Goal: Transaction & Acquisition: Purchase product/service

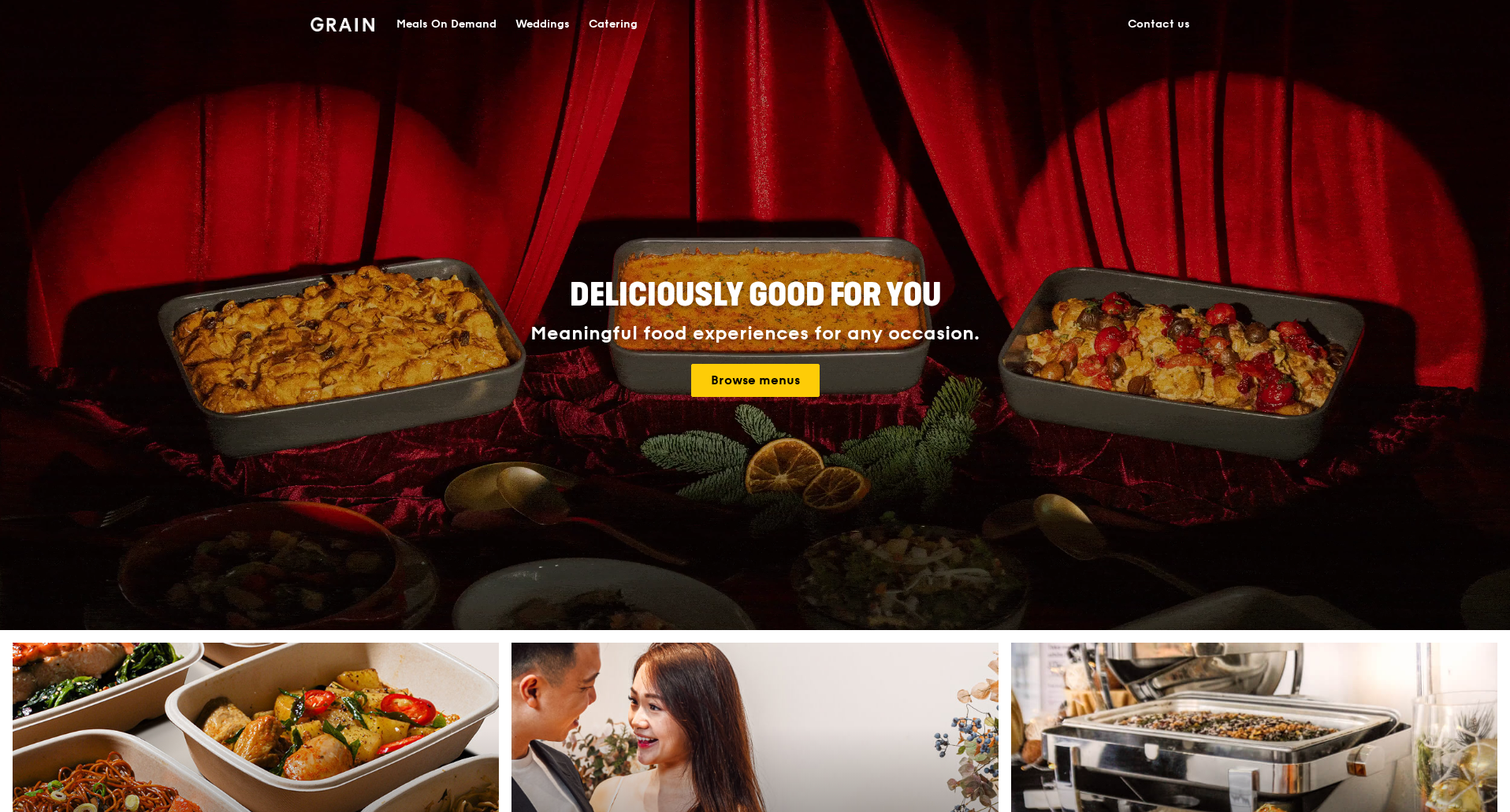
click at [472, 21] on div "Meals On Demand" at bounding box center [445, 25] width 100 height 47
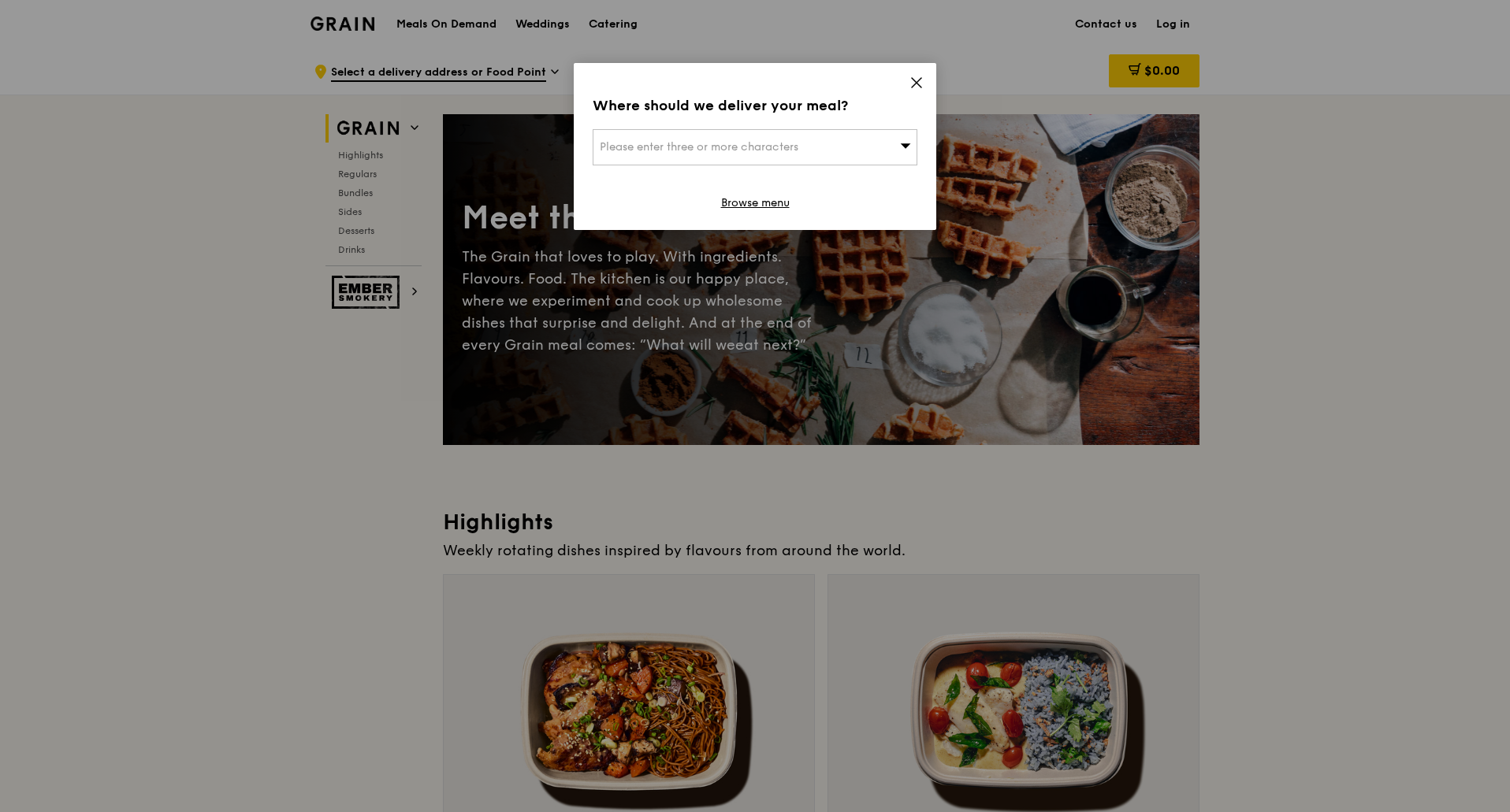
click at [914, 81] on icon at bounding box center [916, 83] width 9 height 9
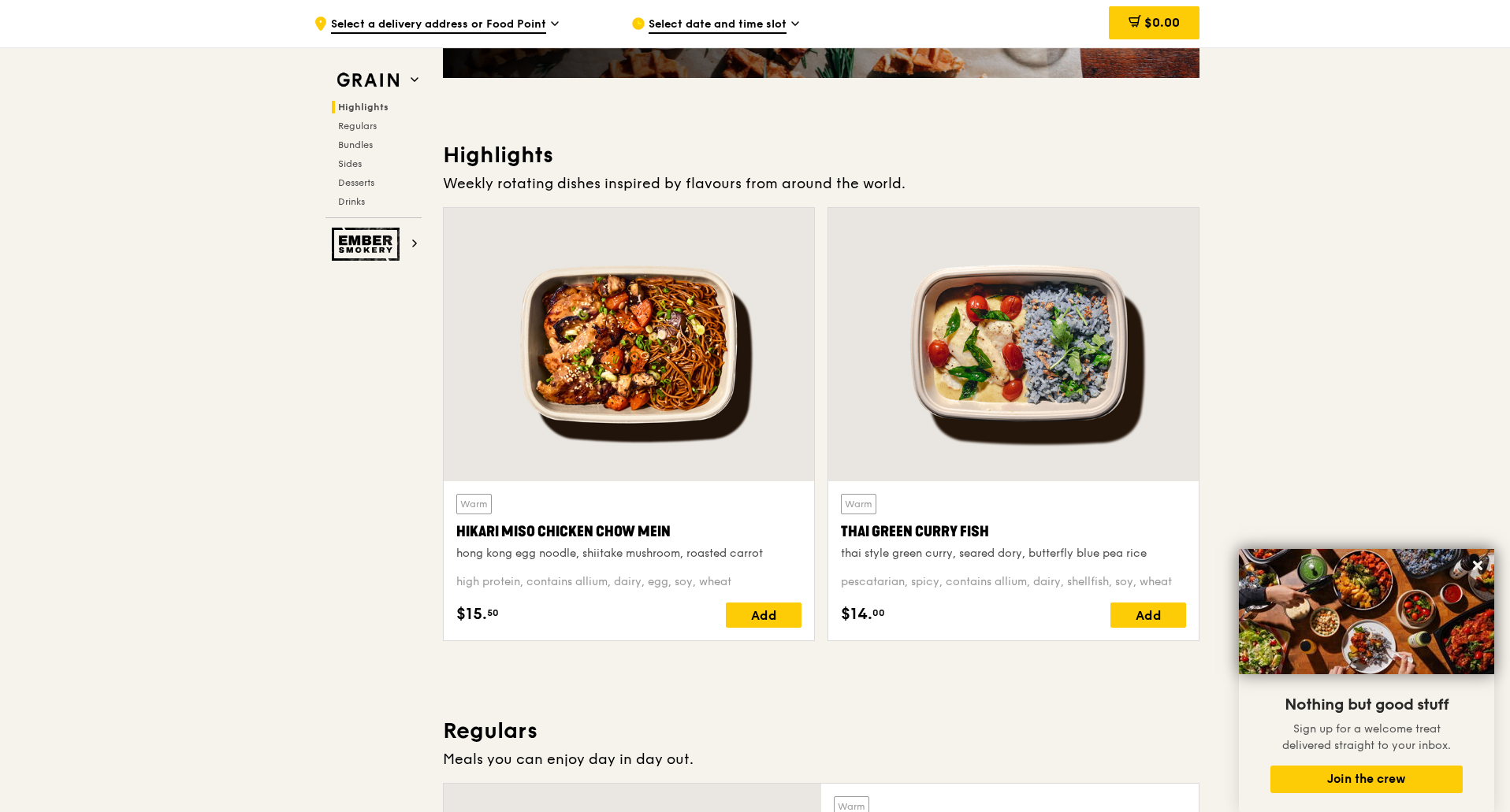
scroll to position [394, 0]
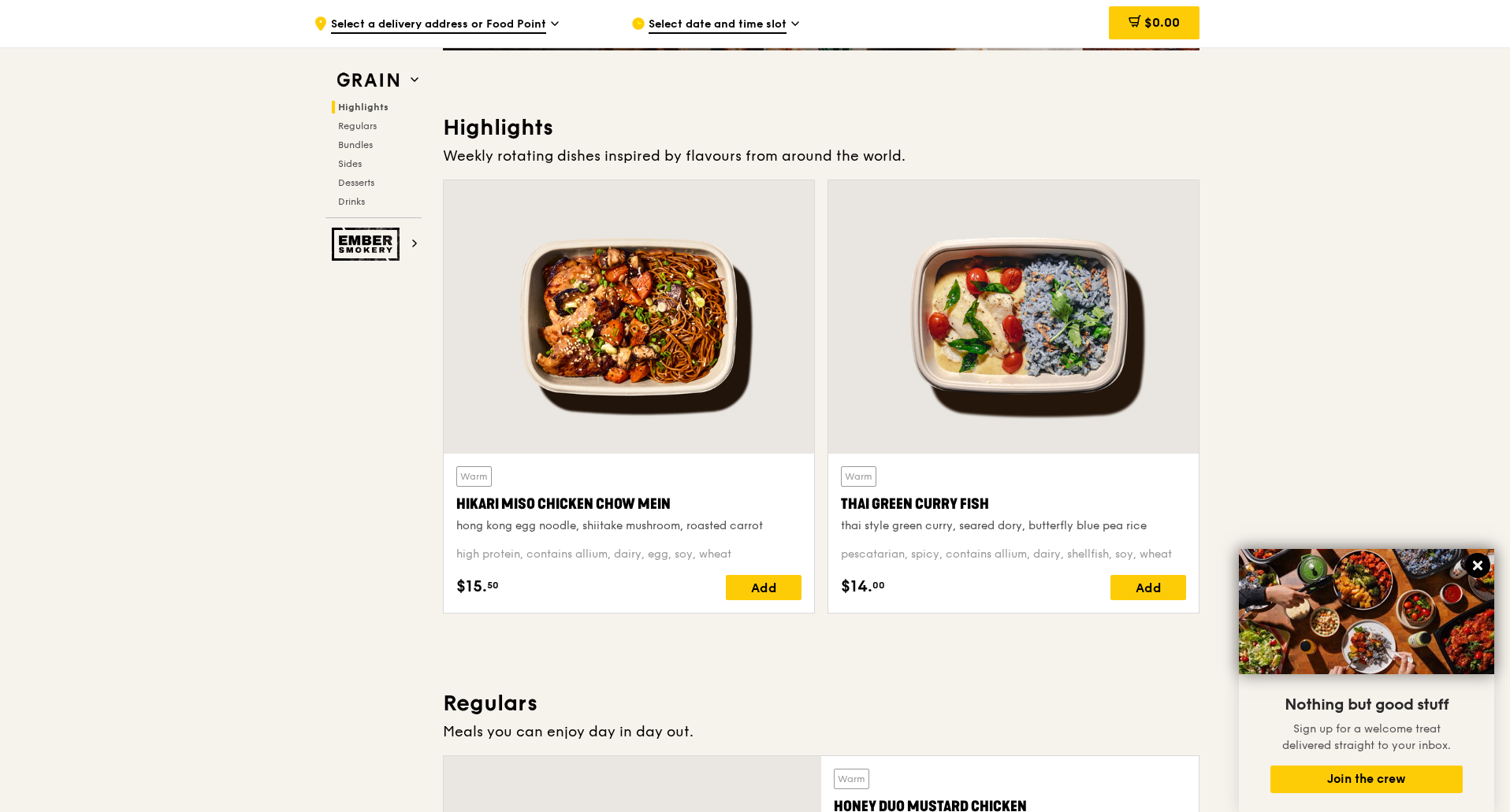
click at [1482, 557] on button at bounding box center [1477, 565] width 26 height 26
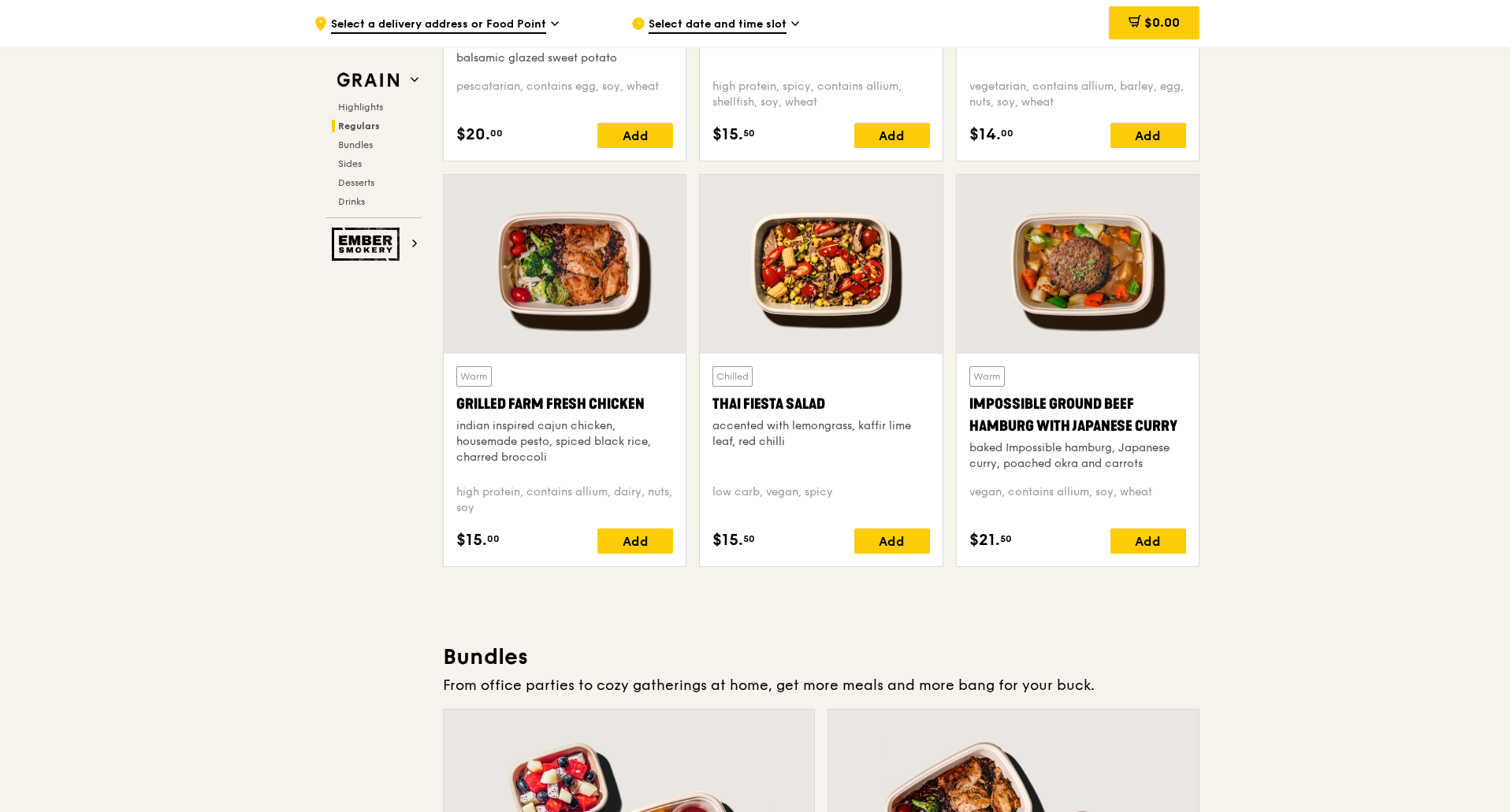
scroll to position [1497, 0]
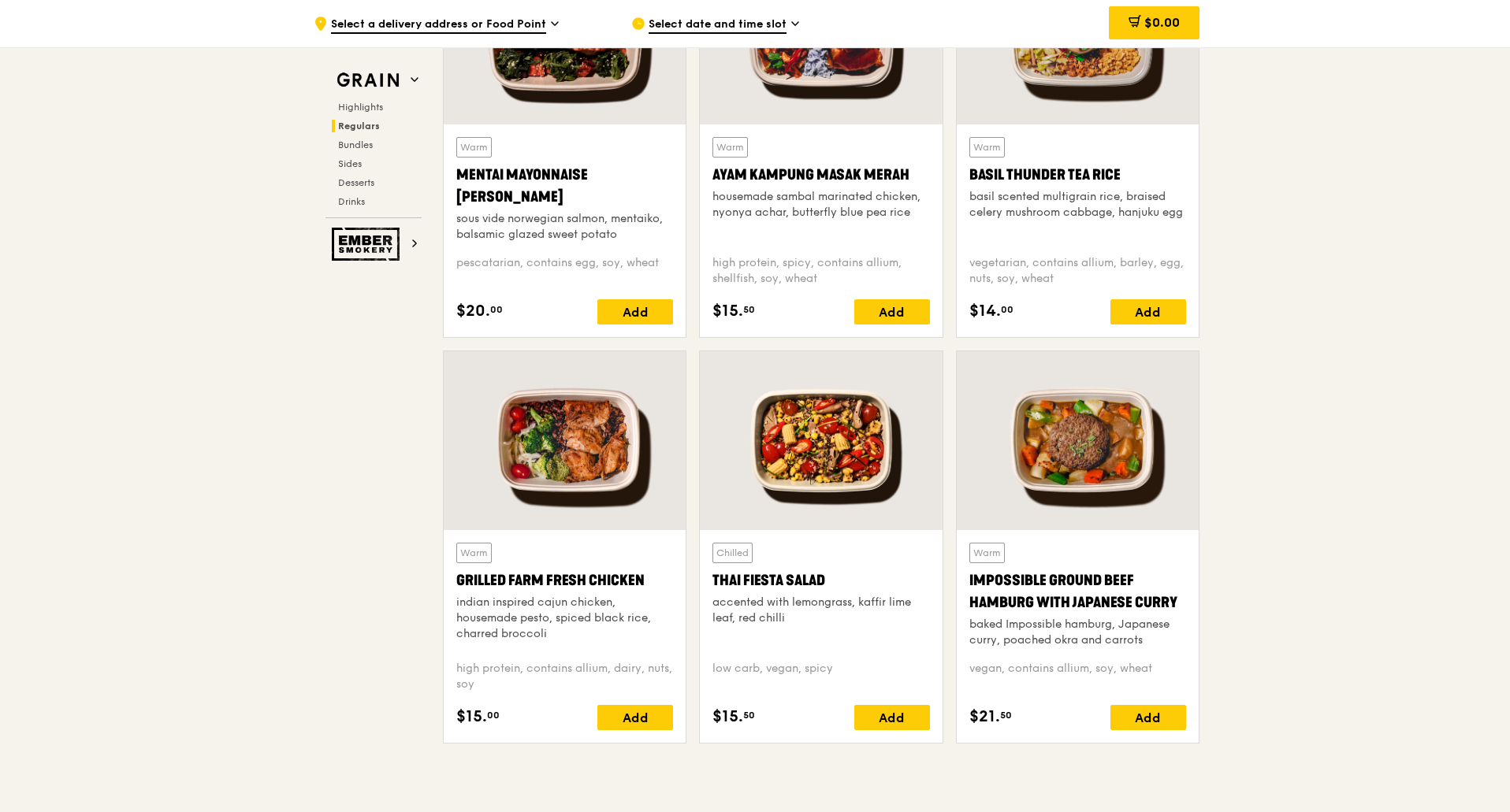
click at [490, 16] on div ".cls-1 { fill: none; stroke: #fff; stroke-linecap: round; stroke-linejoin: roun…" at bounding box center [460, 24] width 293 height 47
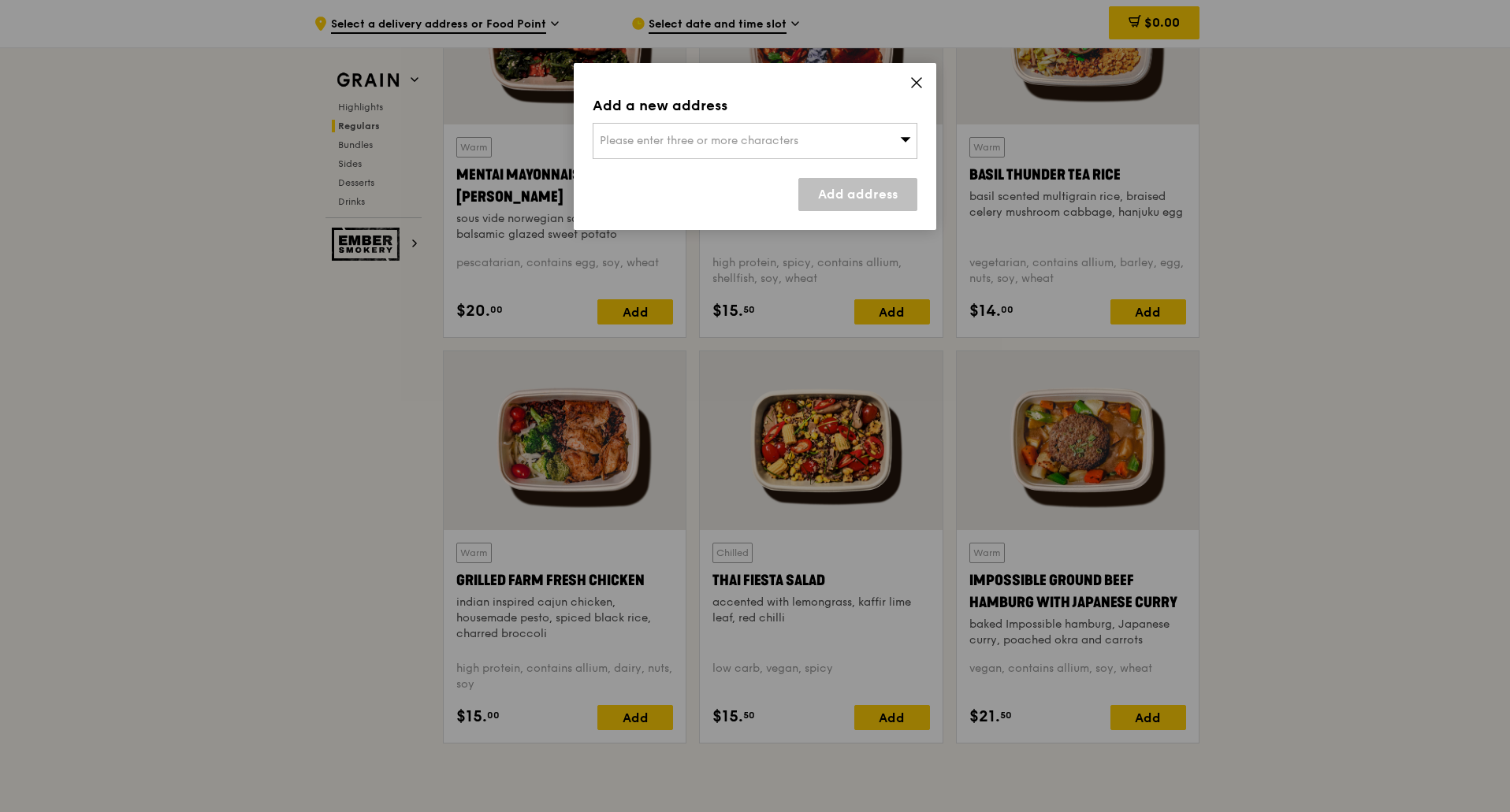
click at [782, 147] on div "Please enter three or more characters" at bounding box center [755, 141] width 325 height 36
type input "g"
click at [914, 81] on icon at bounding box center [916, 83] width 9 height 9
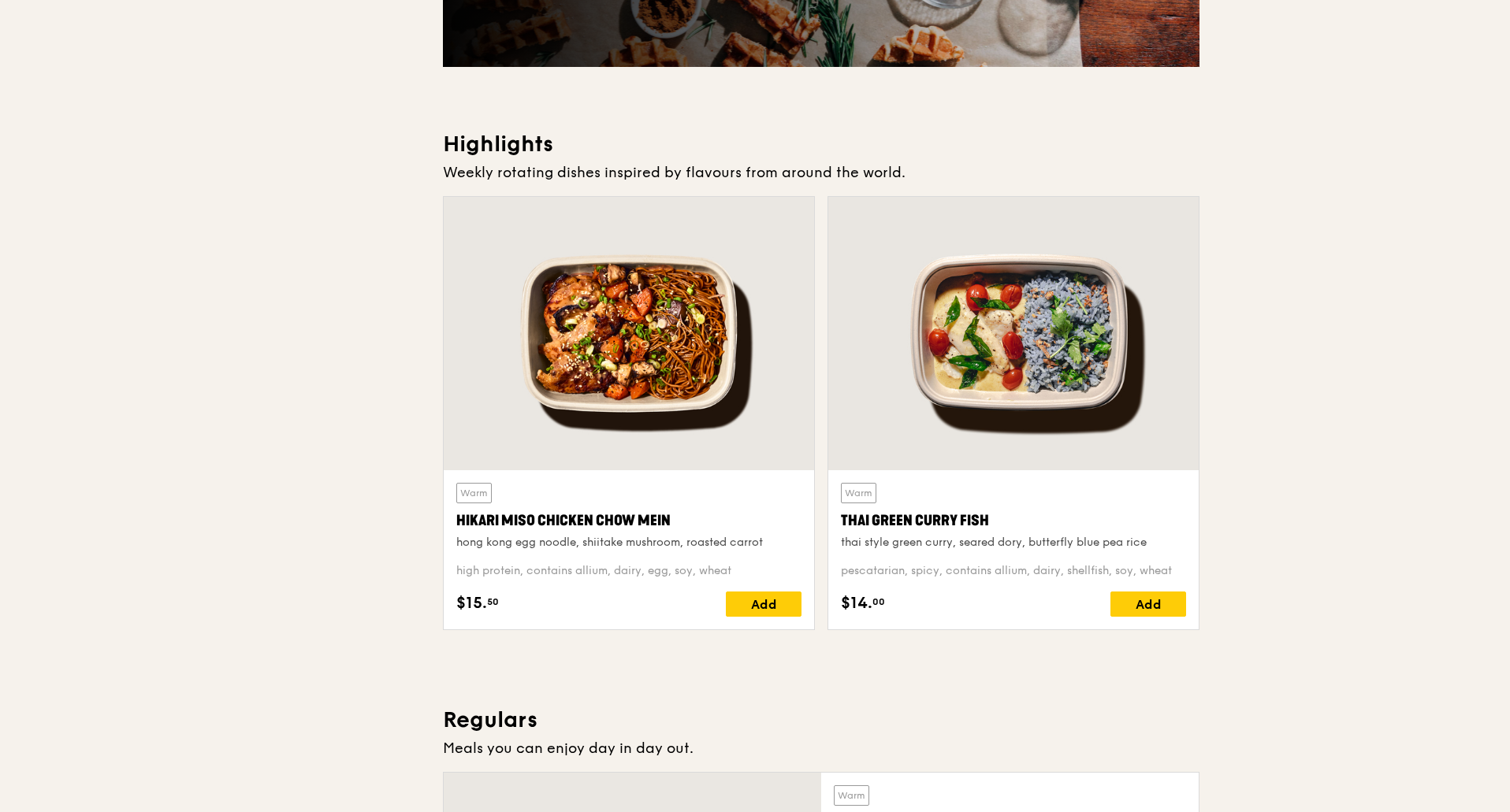
scroll to position [473, 0]
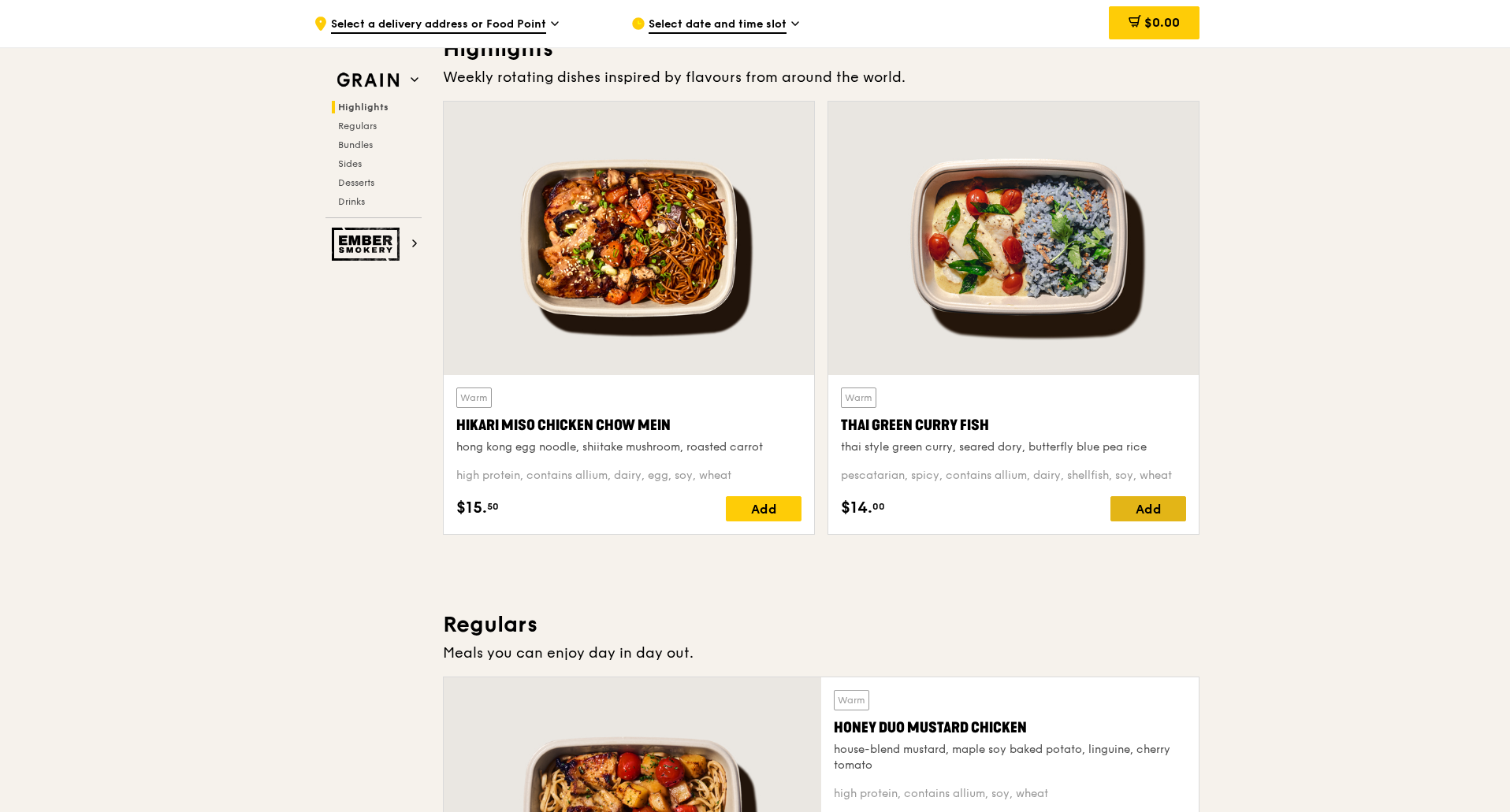
click at [1146, 504] on div "Add" at bounding box center [1148, 509] width 76 height 26
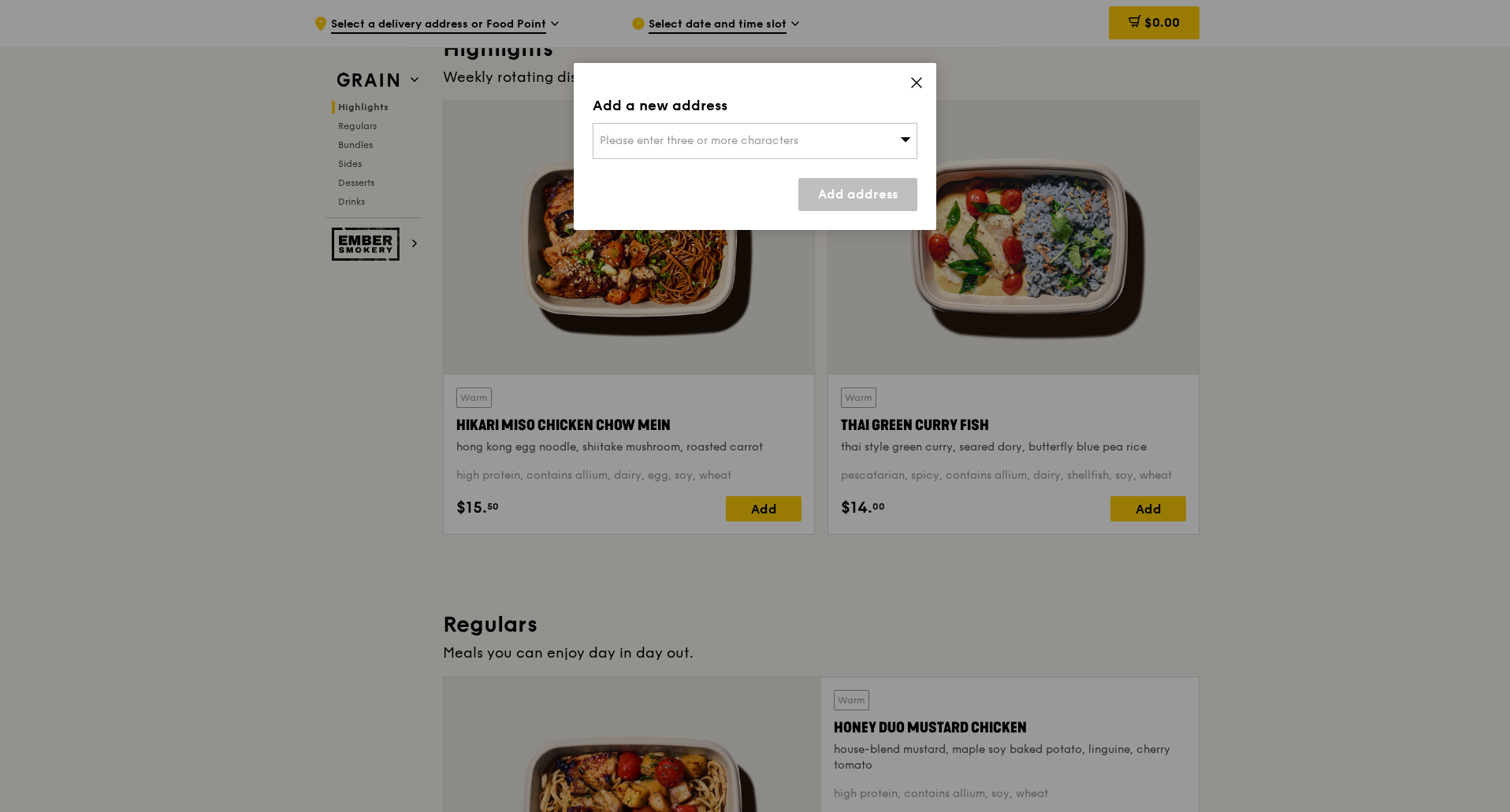
click at [604, 140] on span "Please enter three or more characters" at bounding box center [698, 141] width 198 height 13
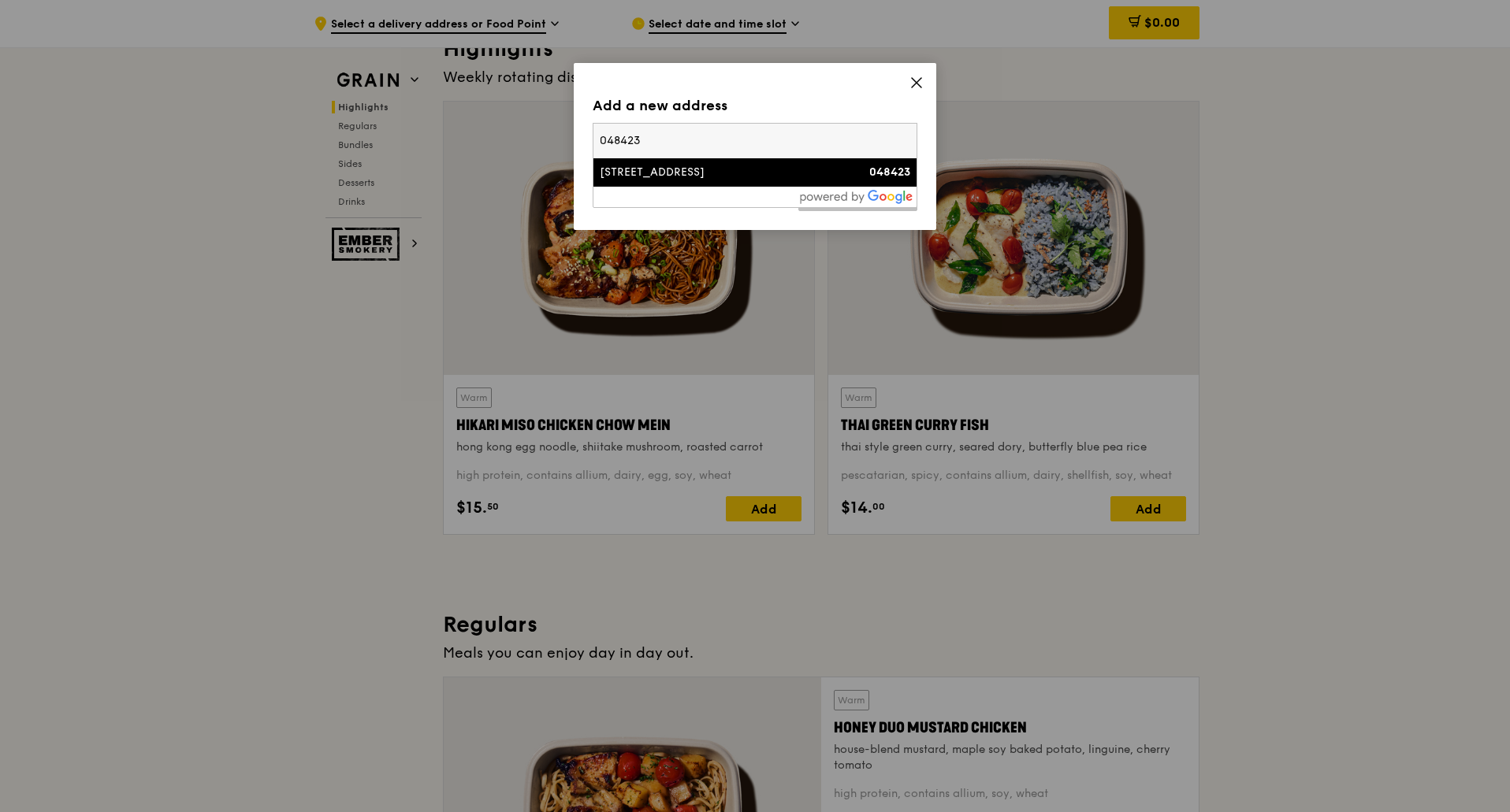
type input "048423"
click at [627, 173] on div "[STREET_ADDRESS]" at bounding box center [716, 172] width 234 height 16
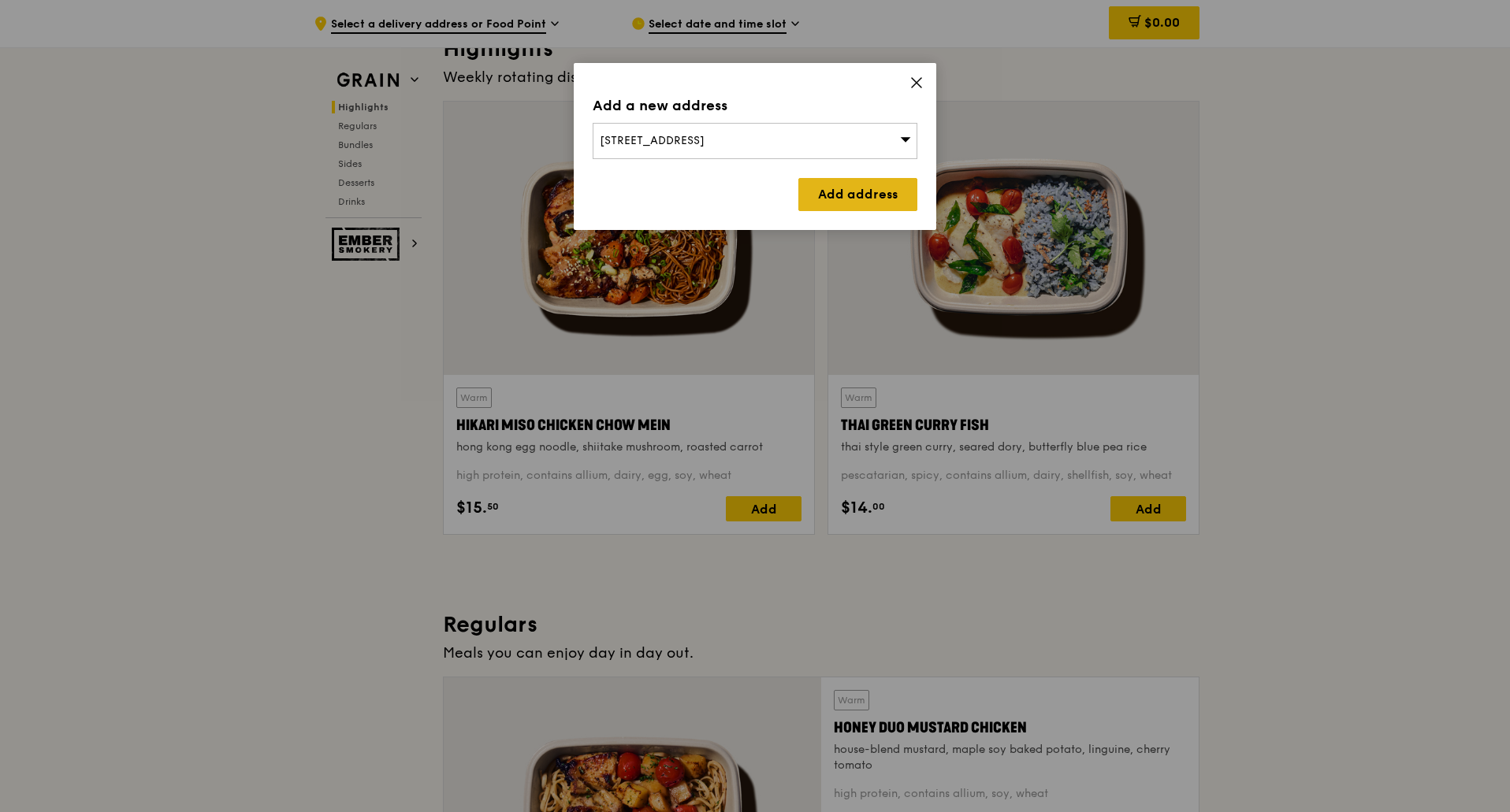
click at [894, 192] on link "Add address" at bounding box center [858, 195] width 119 height 33
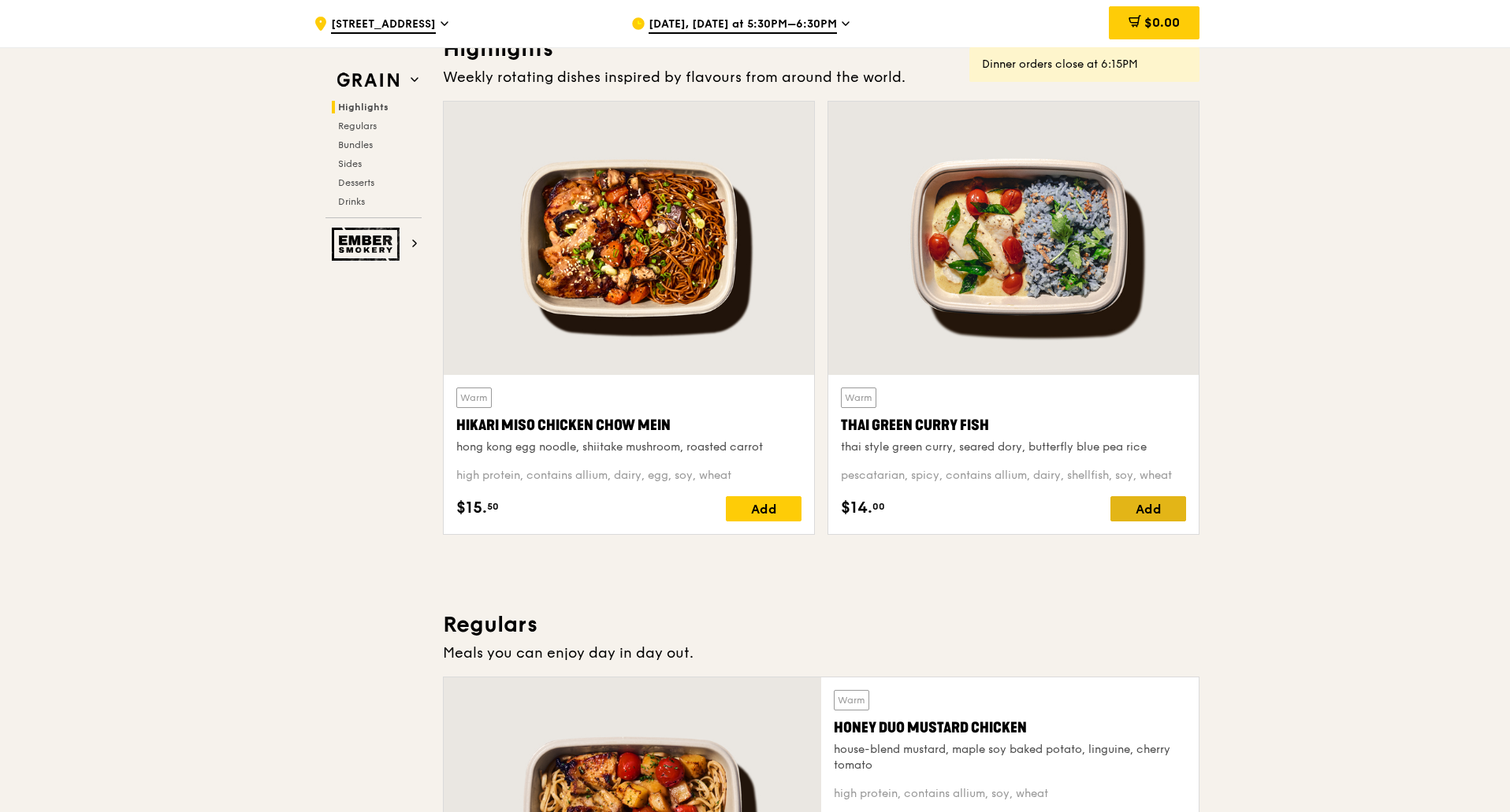
click at [1152, 507] on div "Add" at bounding box center [1148, 509] width 76 height 26
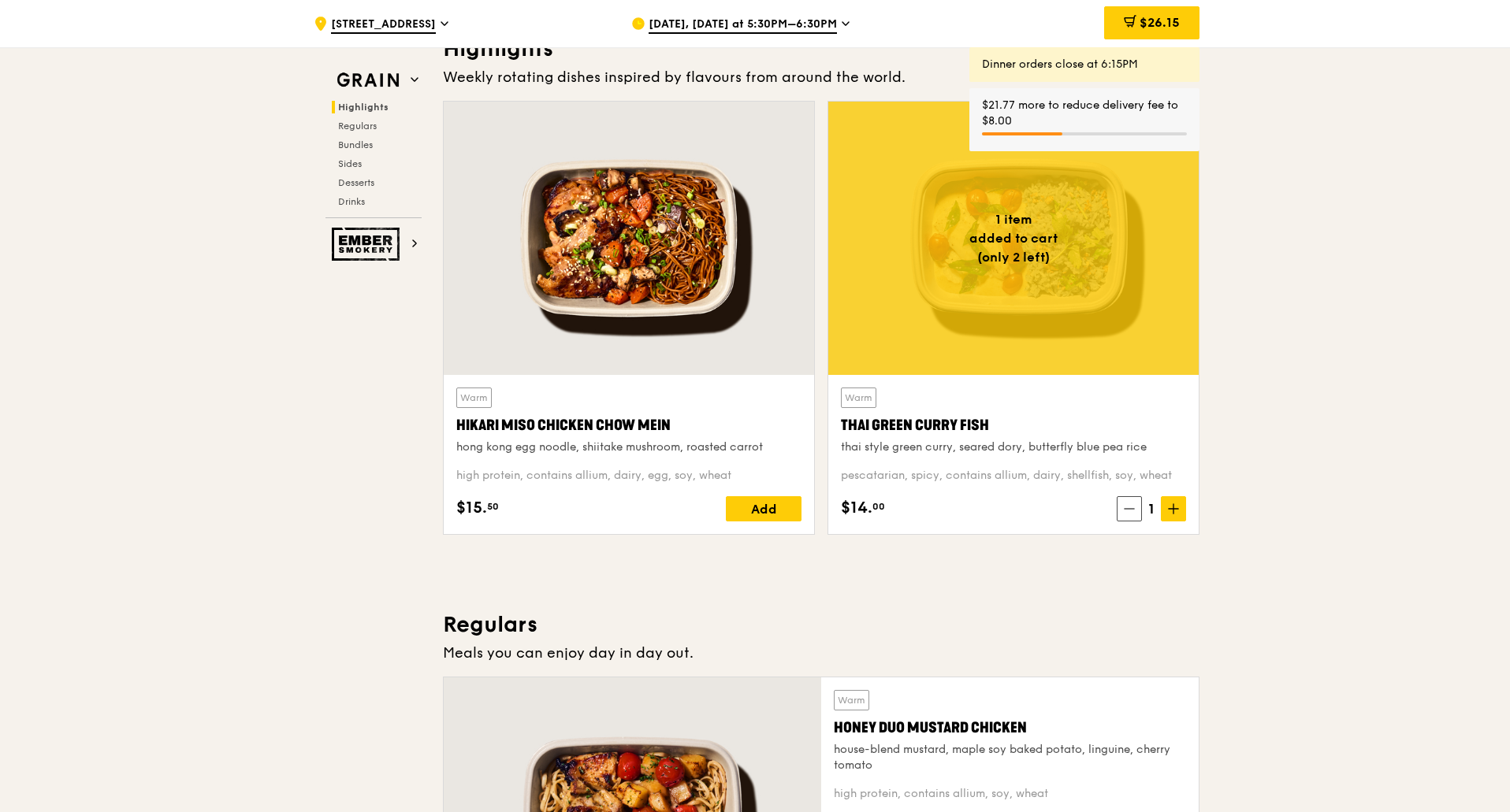
click at [735, 18] on span "[DATE], [DATE] at 5:30PM–6:30PM" at bounding box center [743, 25] width 188 height 17
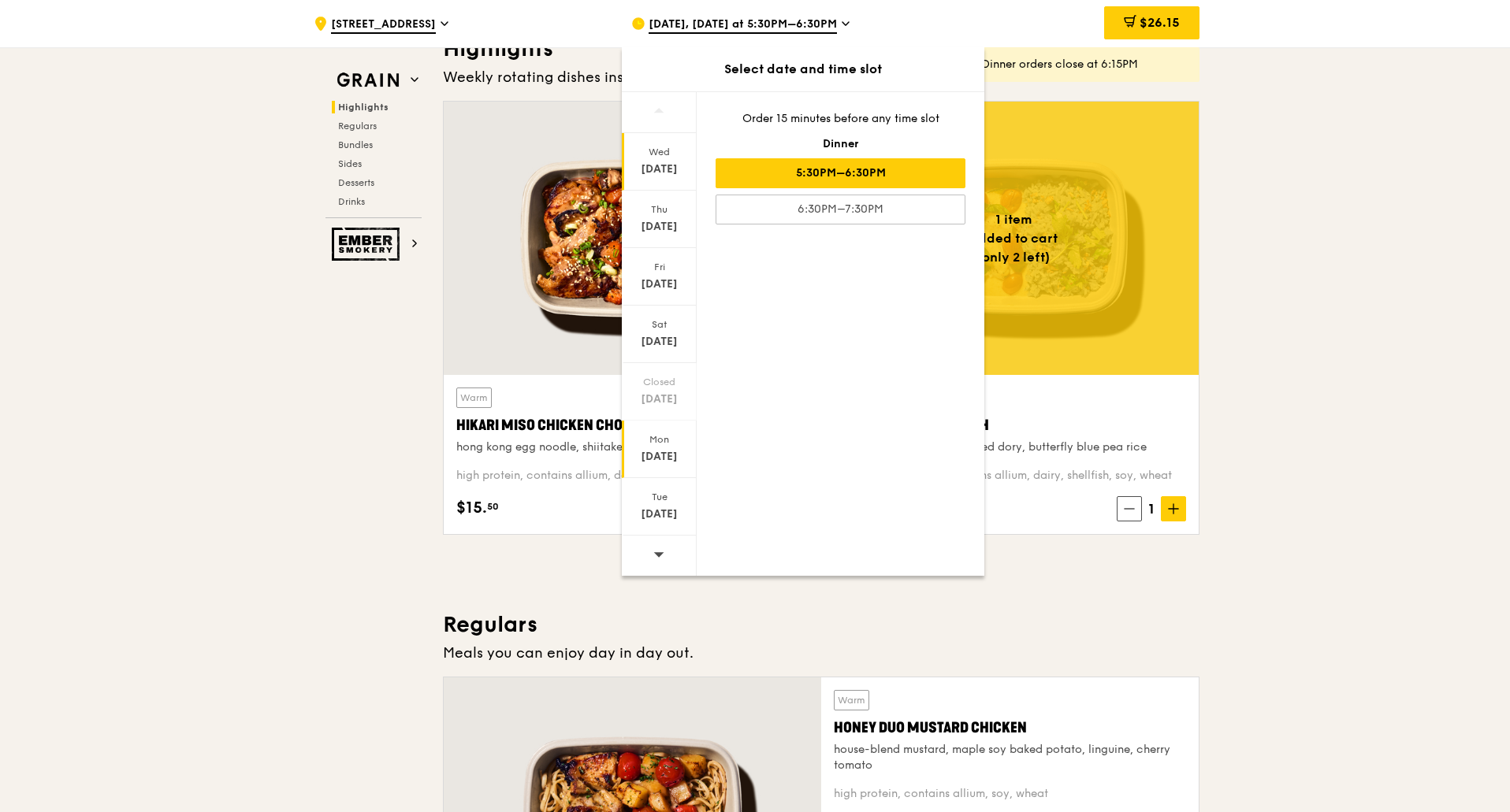
scroll to position [552, 0]
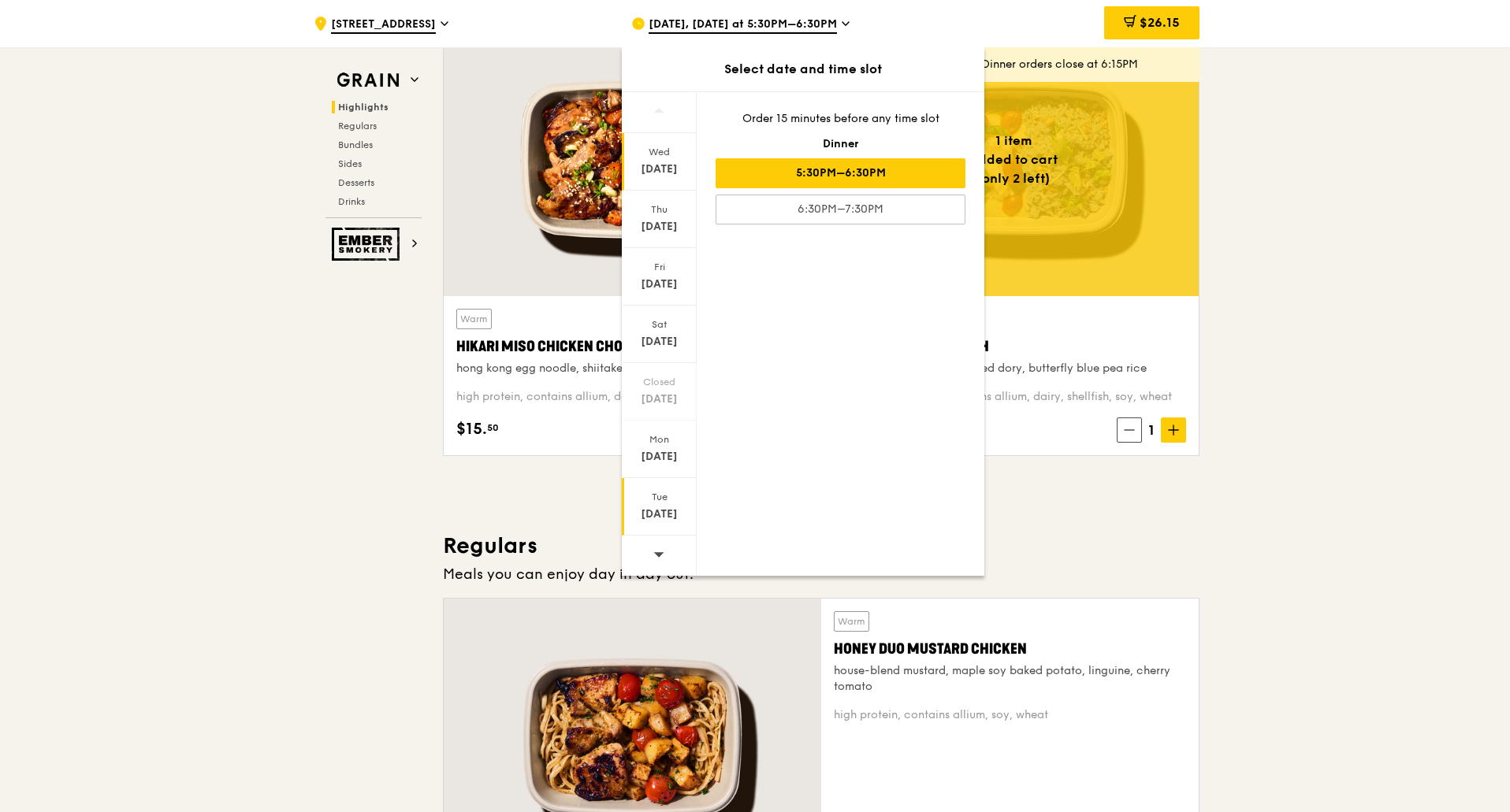
click at [678, 519] on div "[DATE]" at bounding box center [659, 515] width 70 height 16
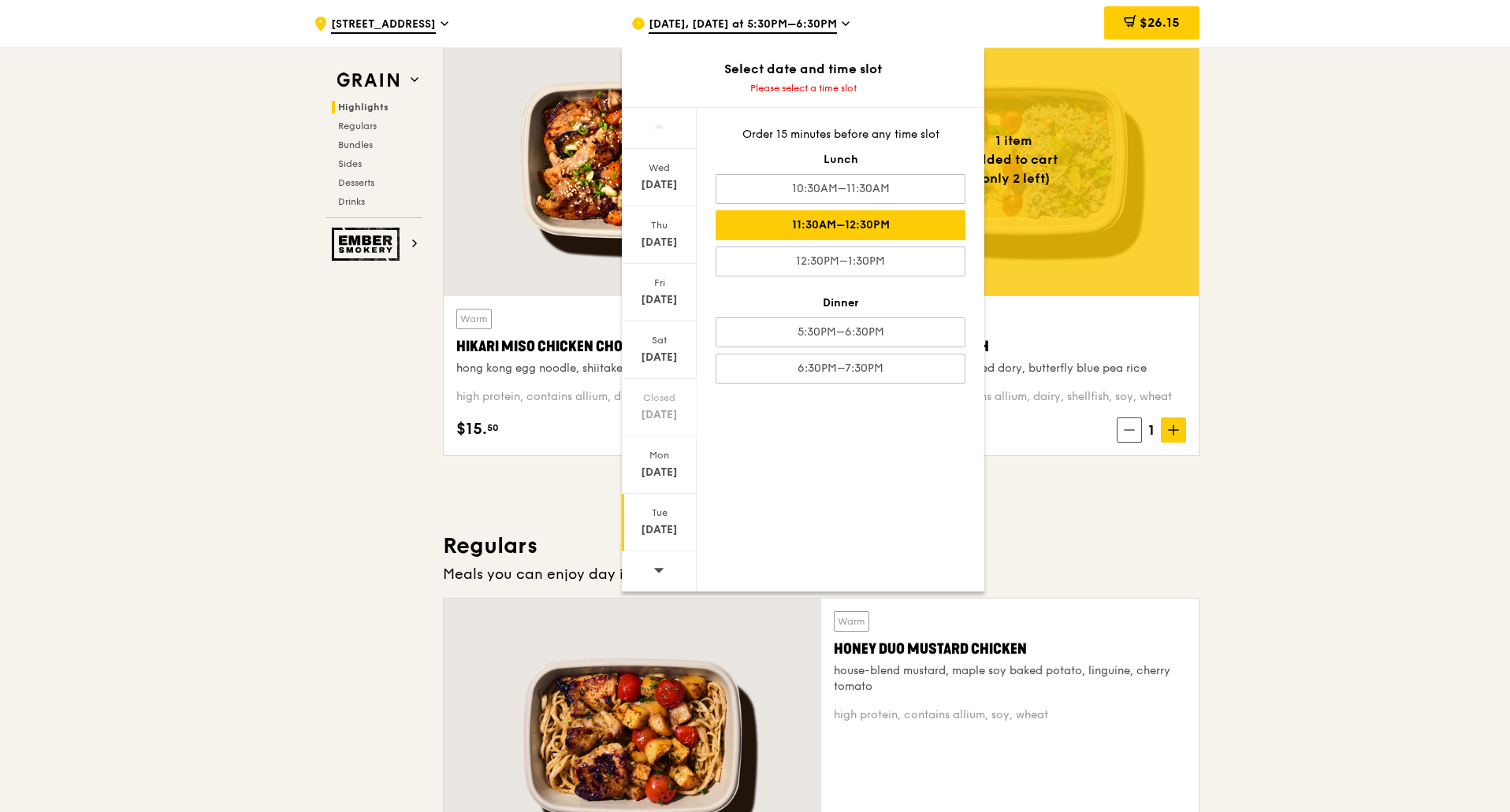
click at [928, 219] on div "11:30AM–12:30PM" at bounding box center [840, 226] width 250 height 30
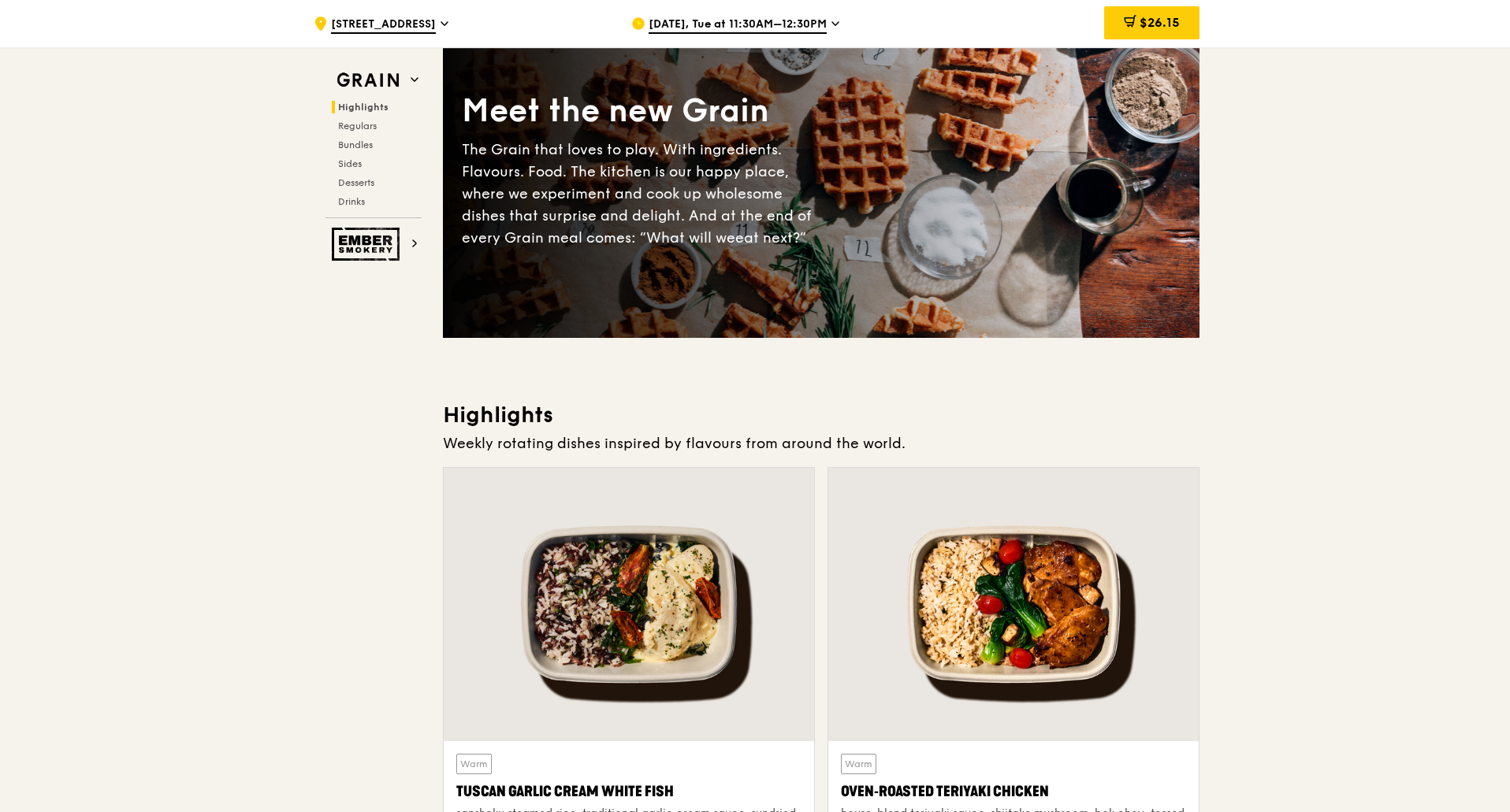
scroll to position [315, 0]
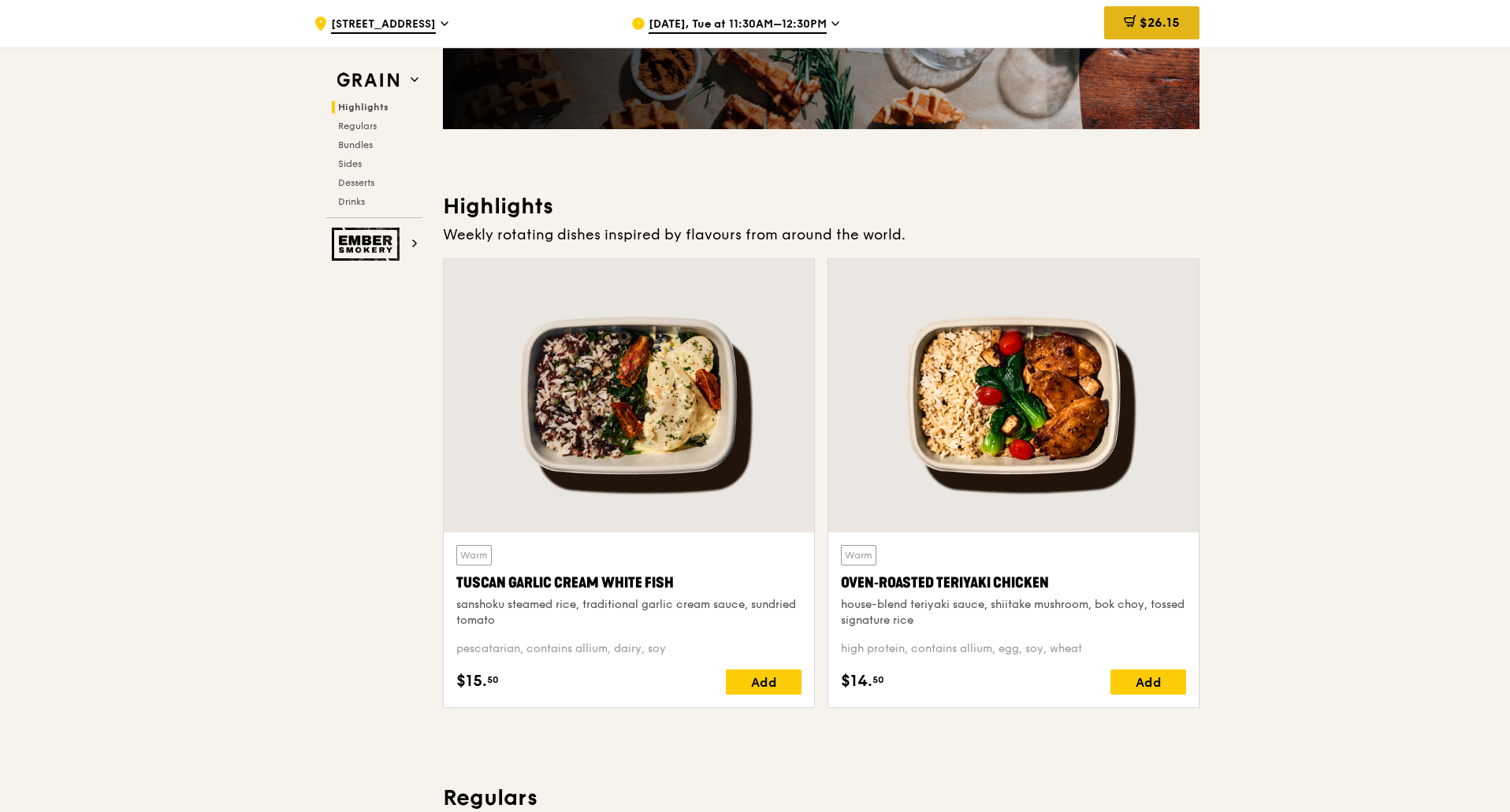
click at [1139, 31] on div "$26.15" at bounding box center [1151, 23] width 95 height 33
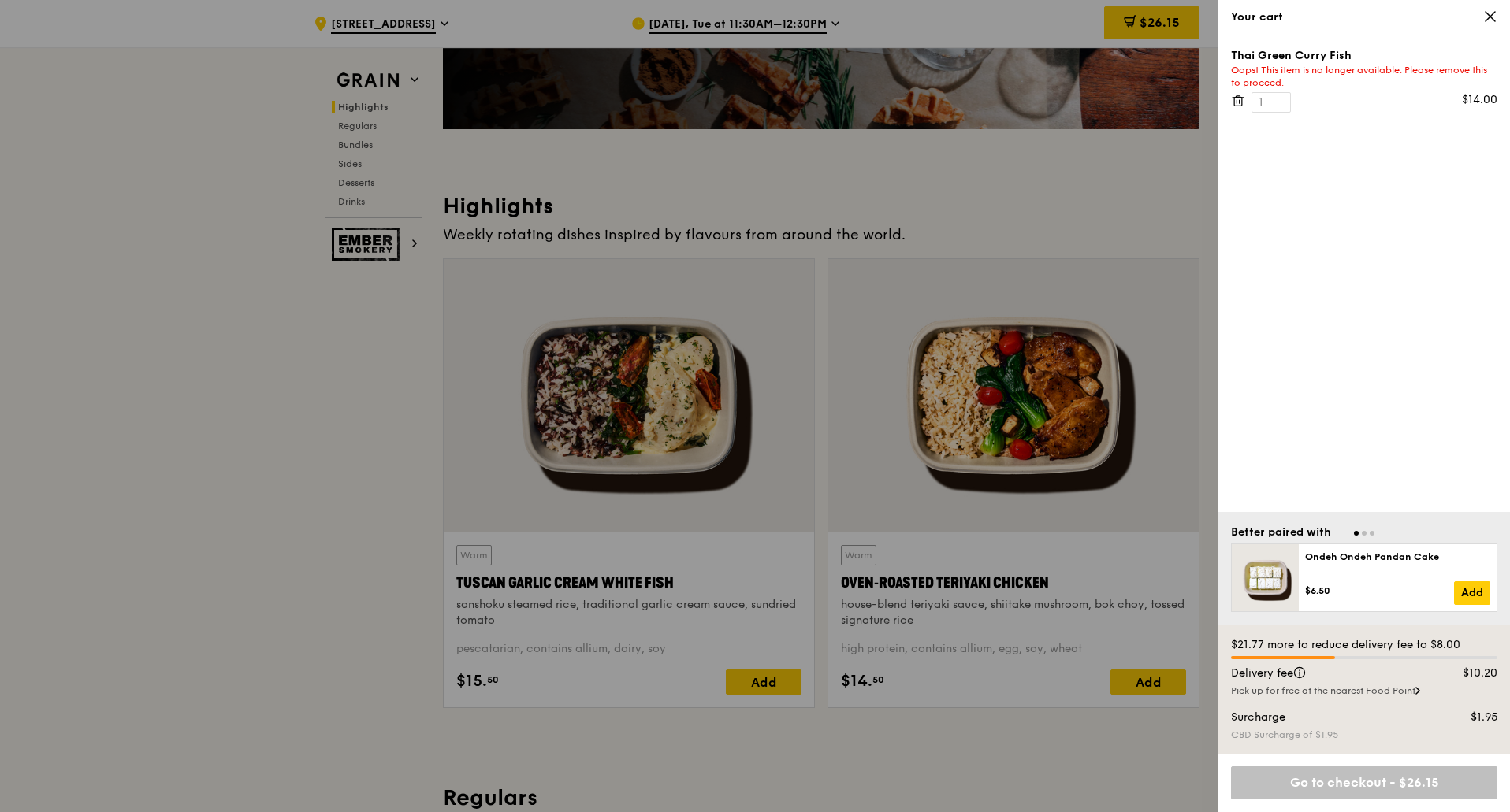
click at [1494, 16] on icon at bounding box center [1490, 16] width 14 height 14
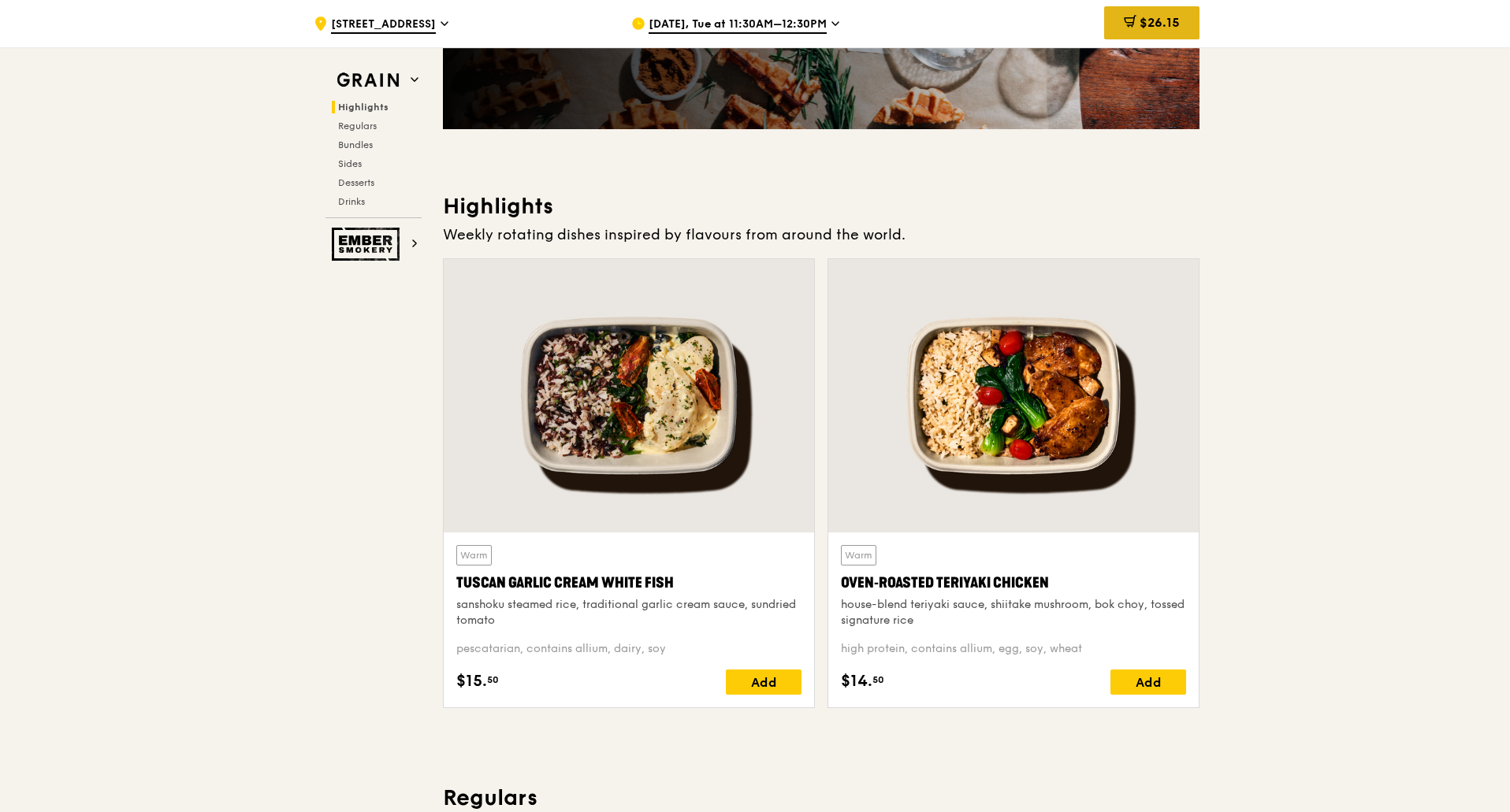
click at [1159, 20] on span "$26.15" at bounding box center [1160, 23] width 40 height 15
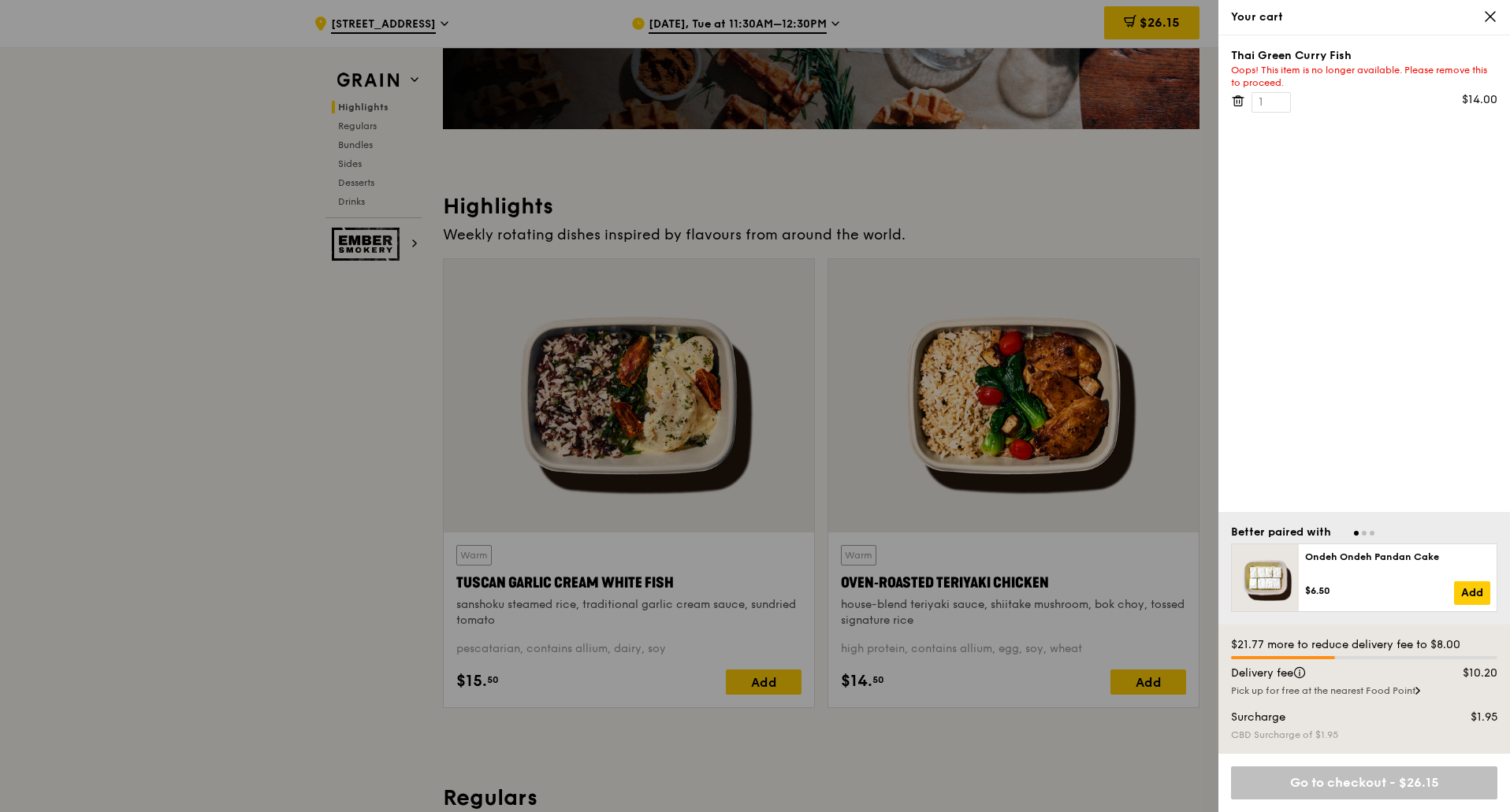
click at [1496, 12] on icon at bounding box center [1490, 16] width 14 height 14
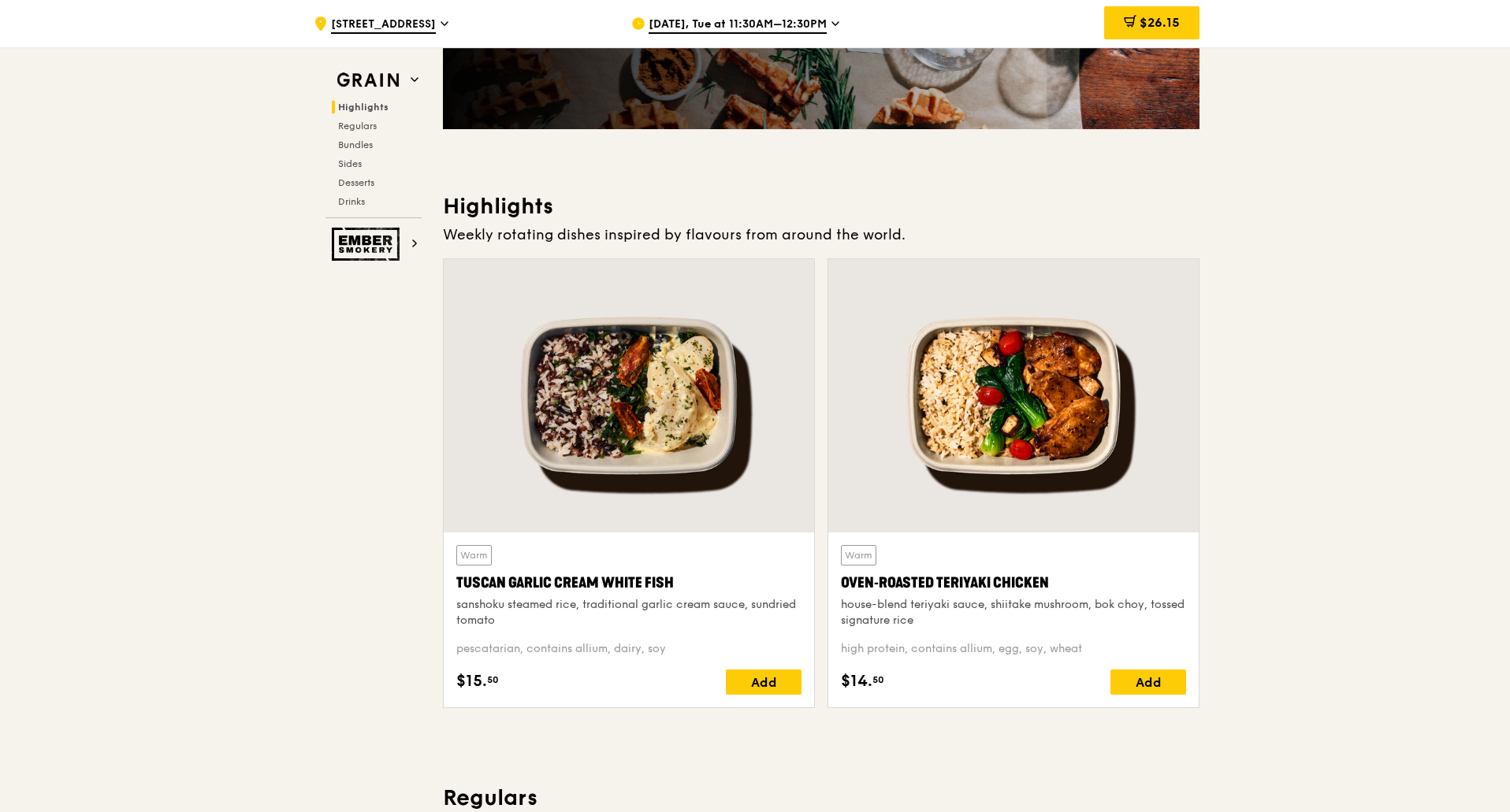
click at [1173, 11] on div "$26.15" at bounding box center [1151, 23] width 95 height 33
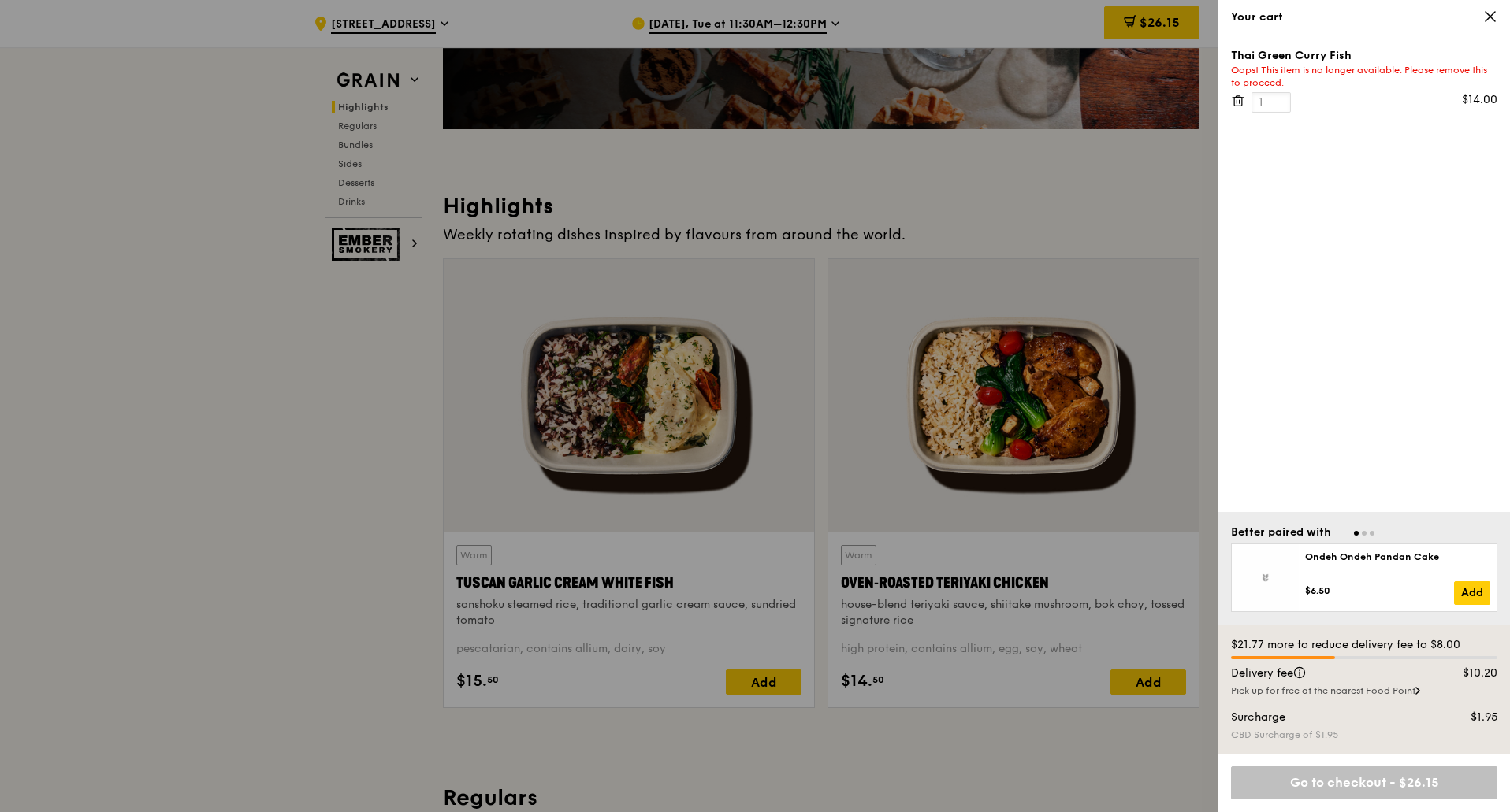
click at [1263, 99] on input "1" at bounding box center [1271, 103] width 39 height 21
click at [1429, 111] on div "Thai Green [PERSON_NAME] Fish Oops! This item is no longer available. Please re…" at bounding box center [1364, 81] width 266 height 65
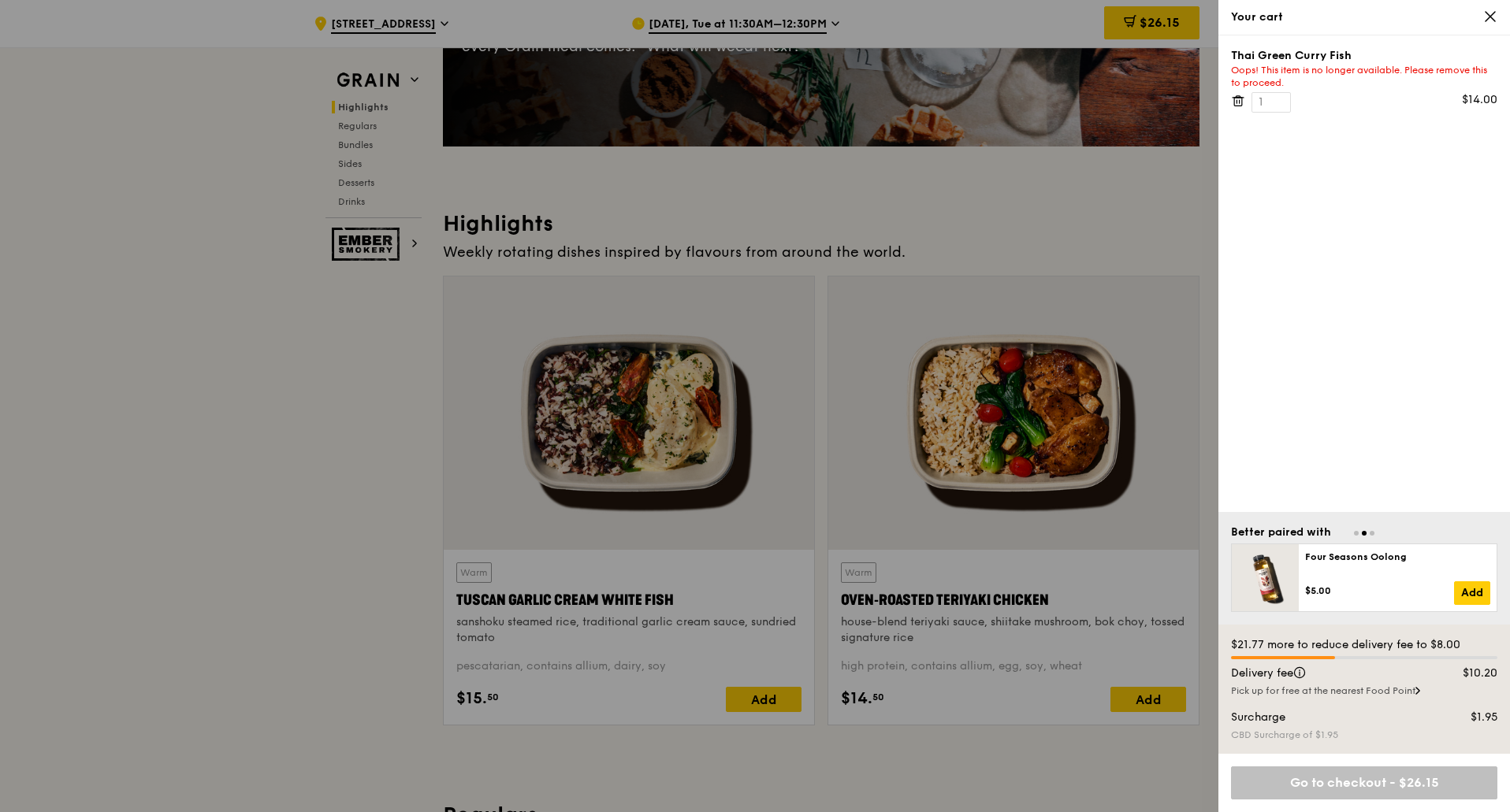
scroll to position [158, 0]
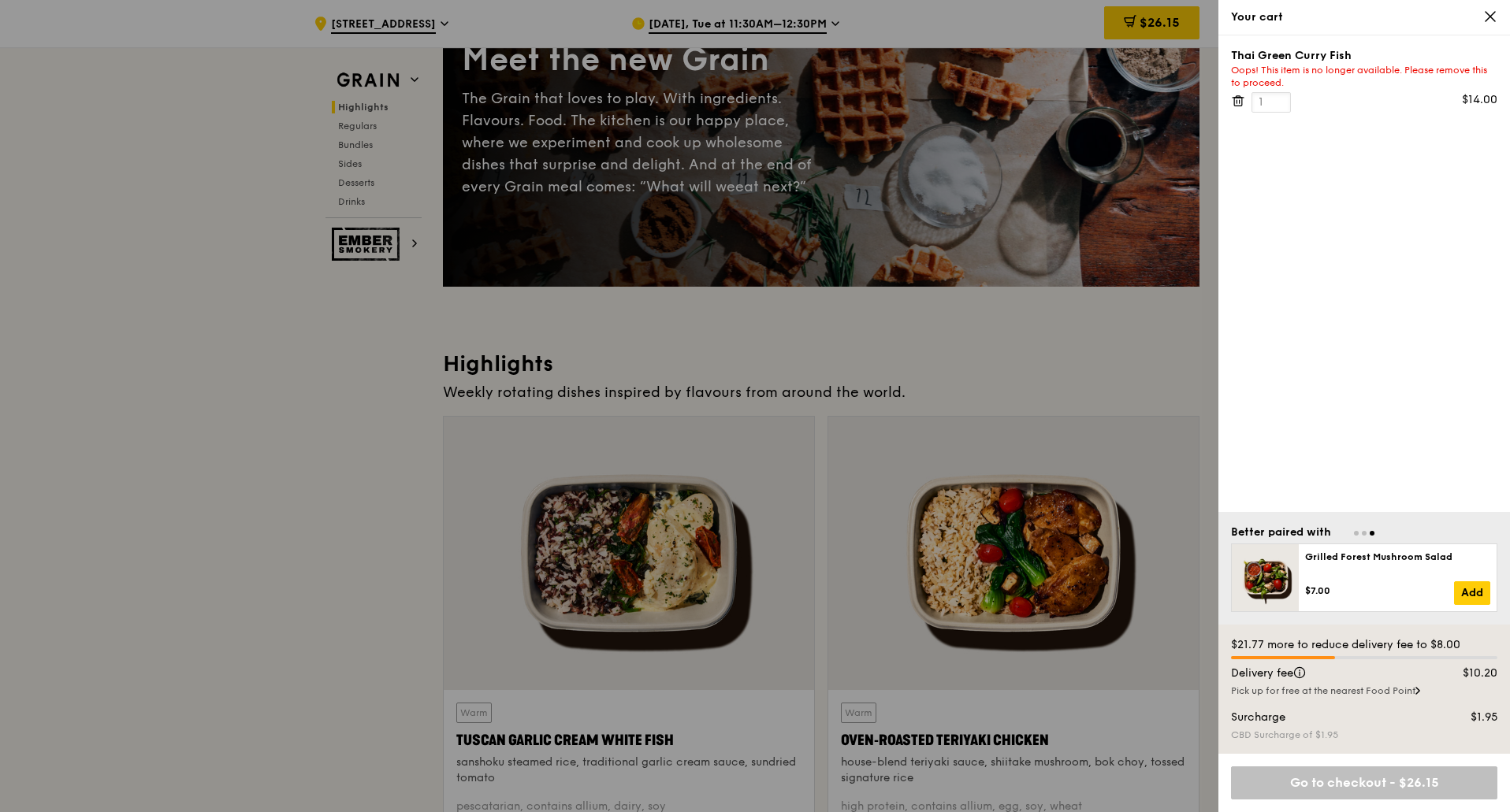
click at [1256, 103] on input "1" at bounding box center [1271, 103] width 39 height 21
click at [1237, 100] on icon at bounding box center [1237, 101] width 14 height 14
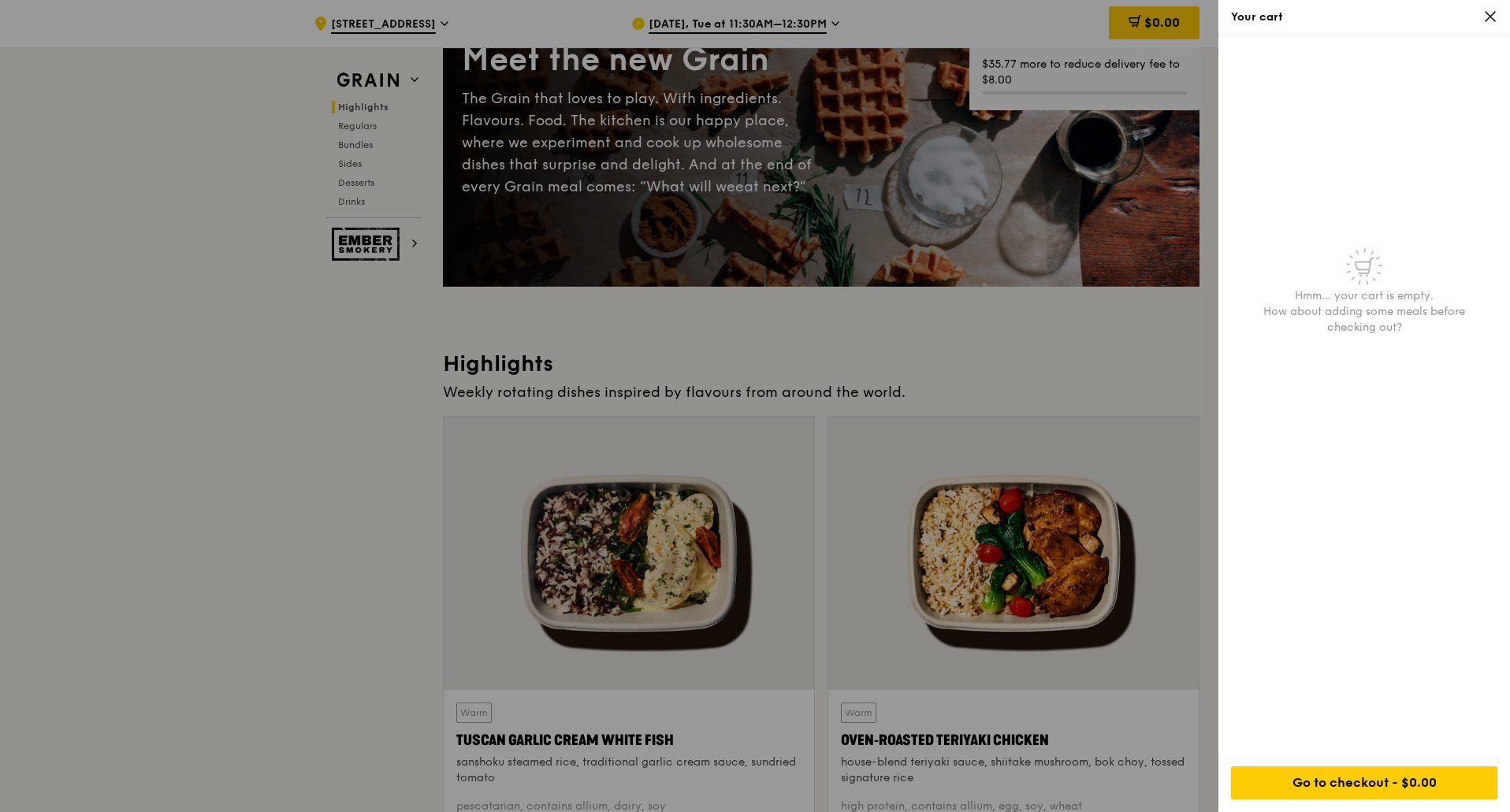
click at [1477, 11] on div "Your cart" at bounding box center [1364, 17] width 266 height 16
click at [1490, 15] on icon at bounding box center [1490, 16] width 14 height 14
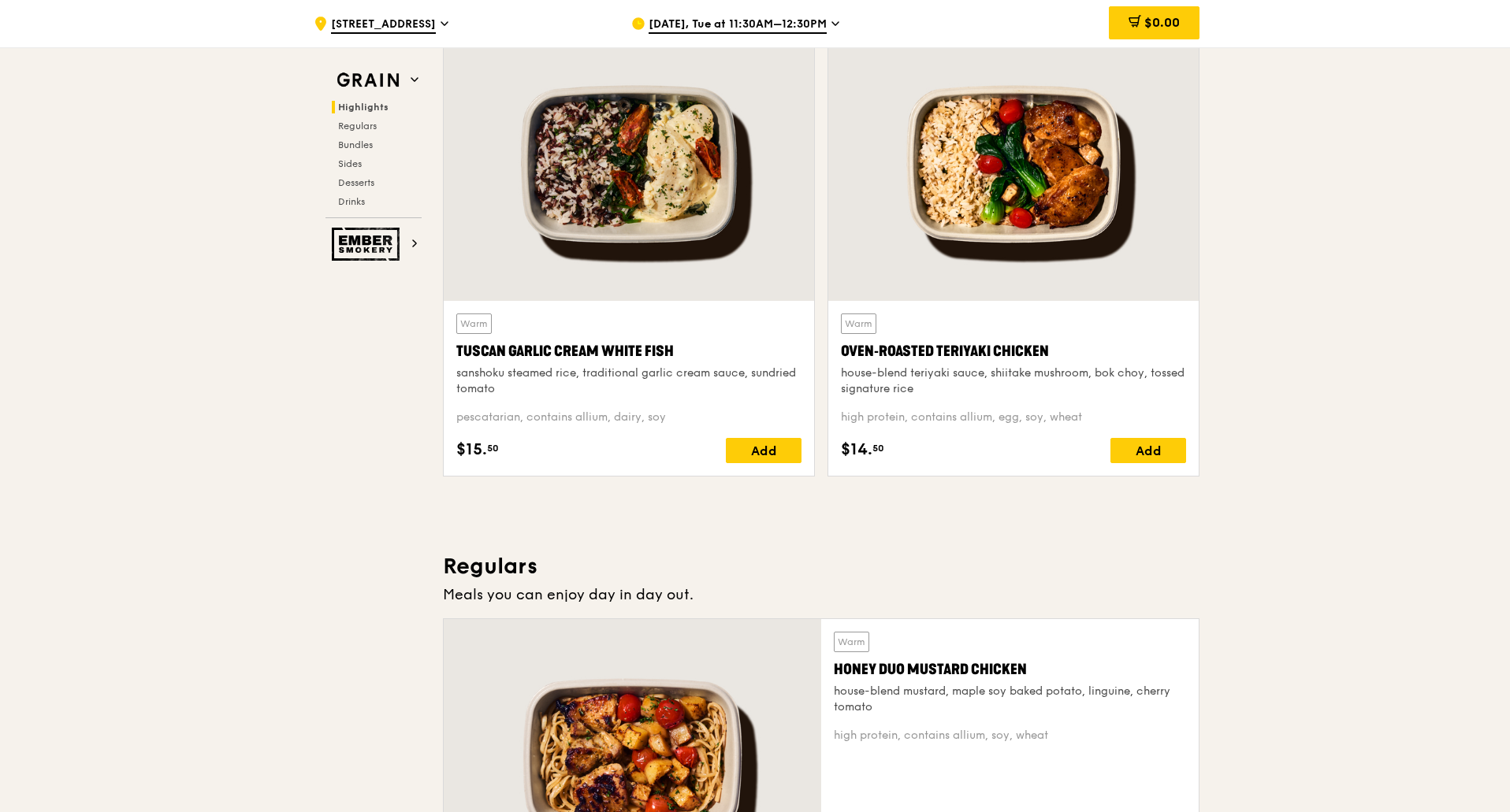
scroll to position [552, 0]
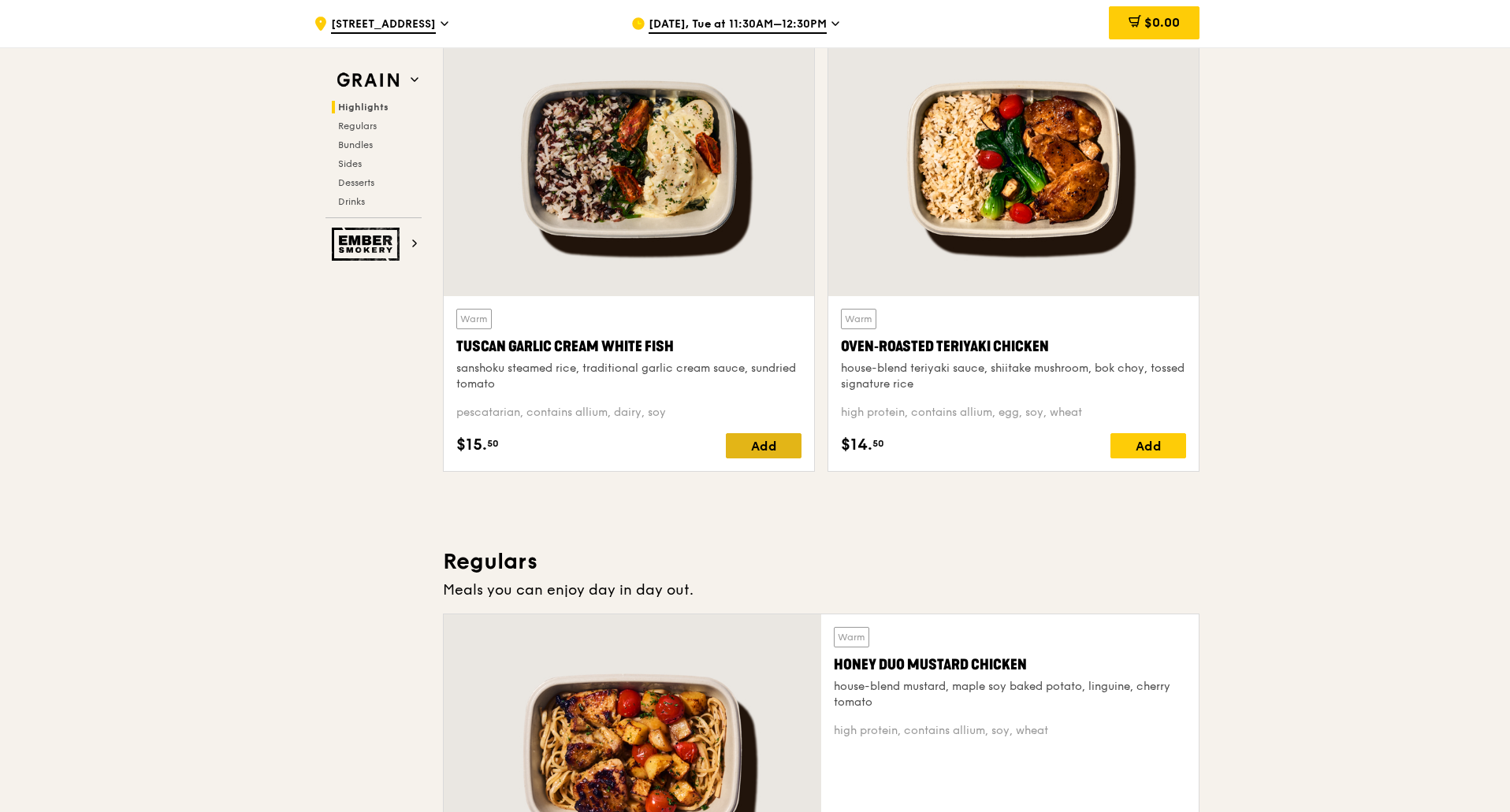
click at [765, 446] on div "Add" at bounding box center [764, 445] width 76 height 26
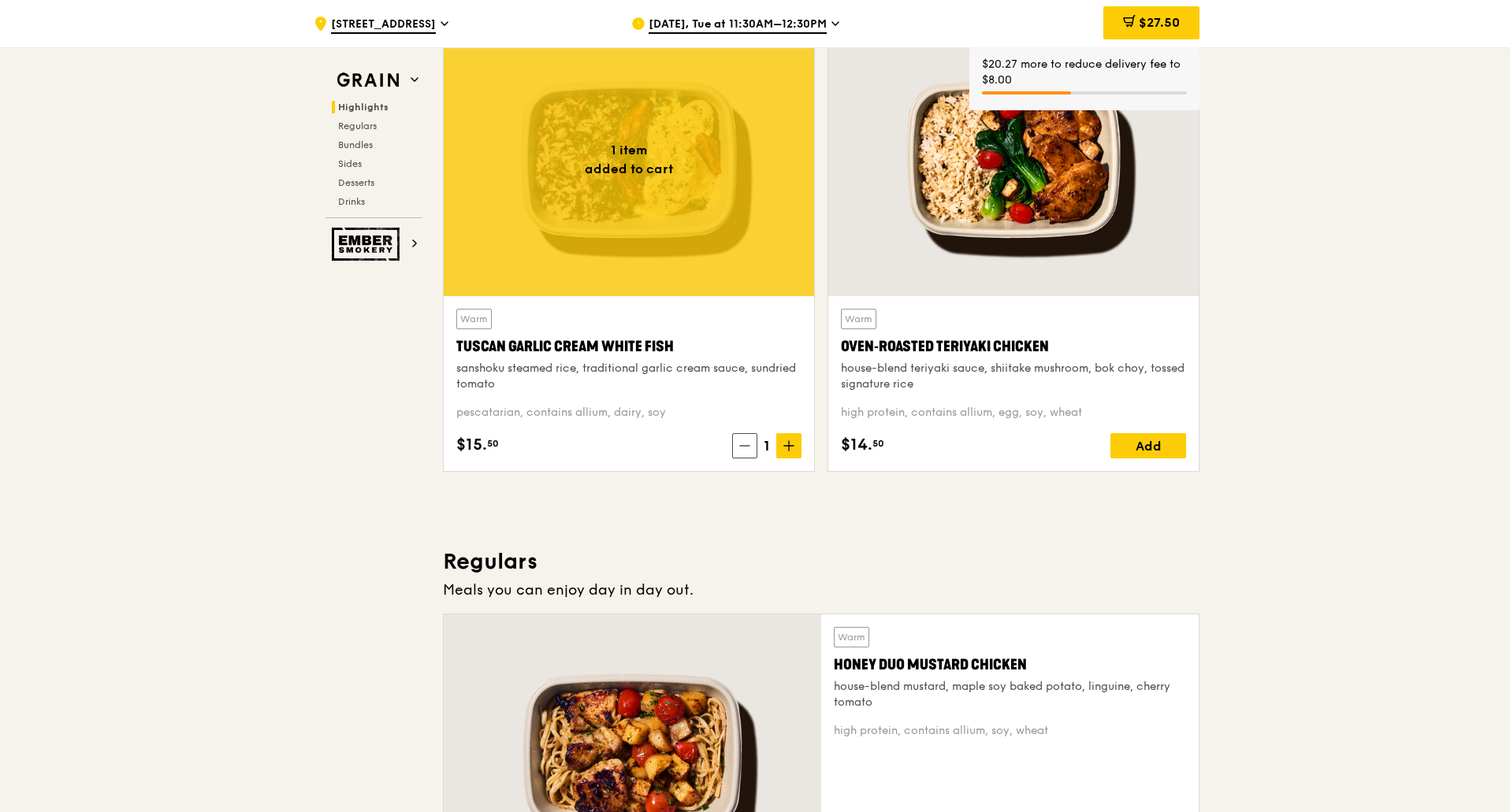
click at [613, 160] on div at bounding box center [629, 160] width 370 height 274
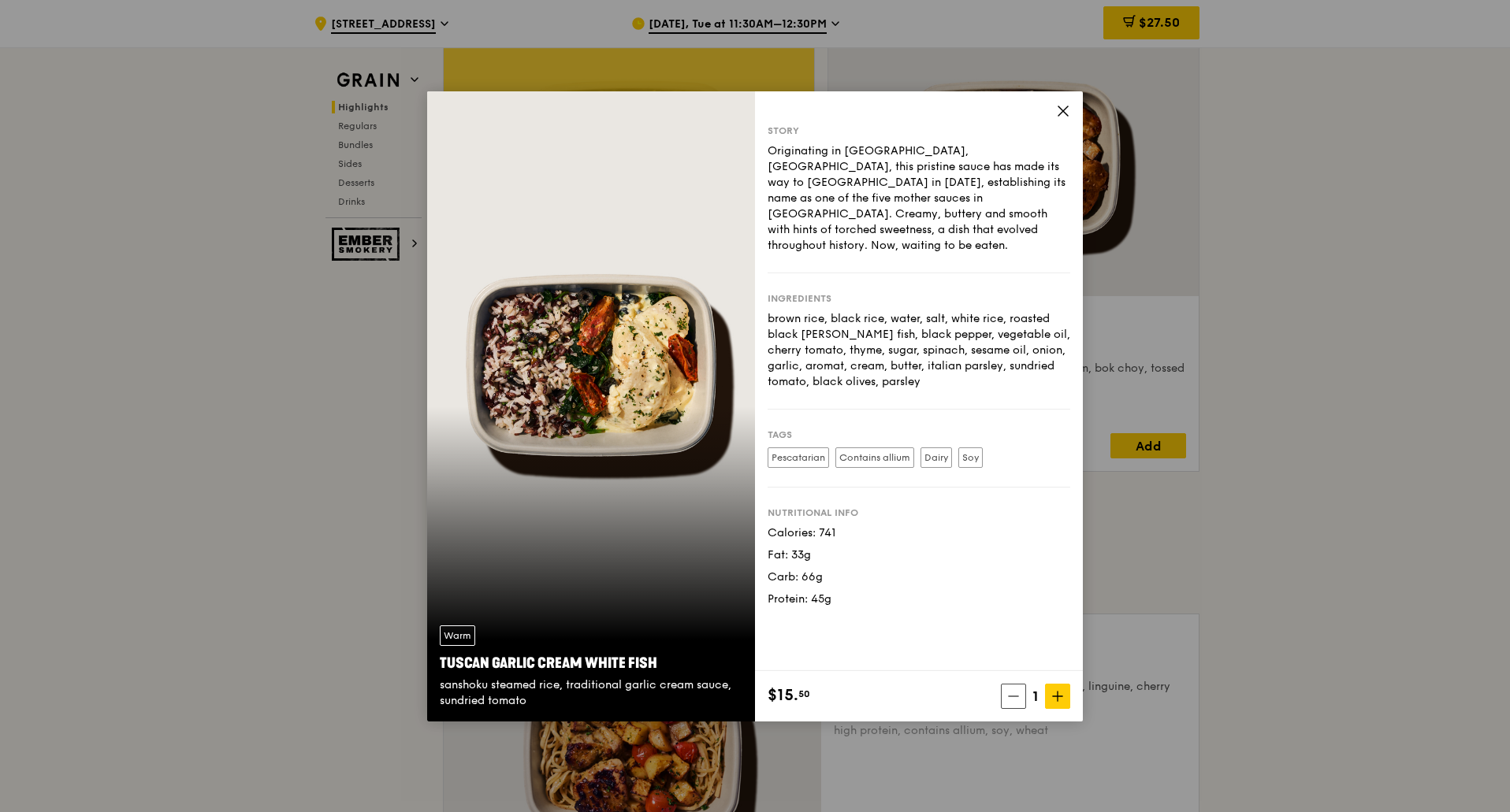
click at [811, 447] on label "Pescatarian" at bounding box center [798, 458] width 62 height 21
click at [859, 447] on label "Contains allium" at bounding box center [875, 458] width 79 height 21
click at [576, 661] on div "Tuscan Garlic Cream White Fish" at bounding box center [591, 663] width 303 height 22
click at [1053, 118] on div "Story Originating in [GEOGRAPHIC_DATA], [GEOGRAPHIC_DATA], this pristine sauce …" at bounding box center [918, 381] width 328 height 580
click at [1077, 119] on div "Story Originating in [GEOGRAPHIC_DATA], [GEOGRAPHIC_DATA], this pristine sauce …" at bounding box center [918, 381] width 328 height 580
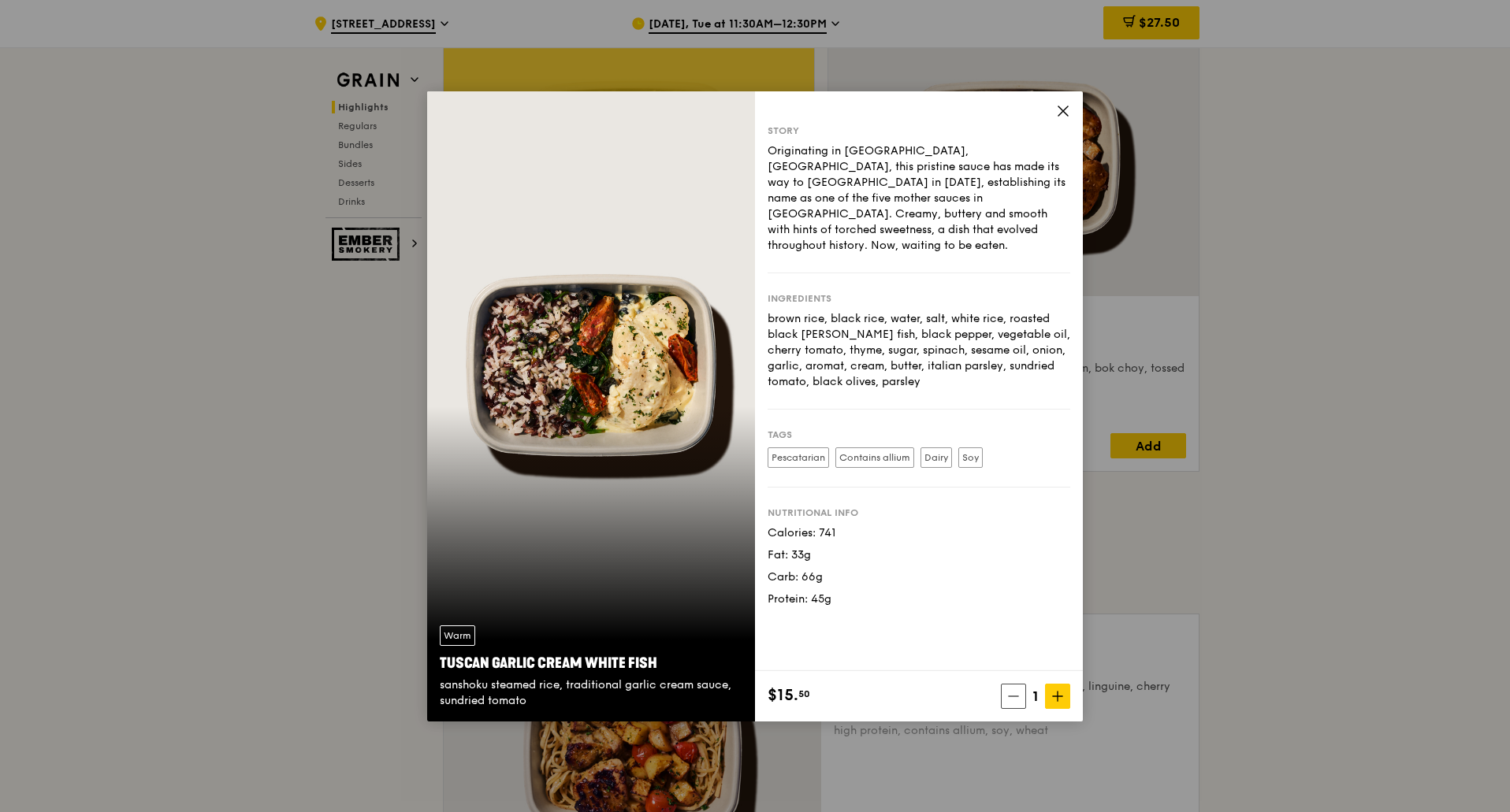
click at [1066, 111] on icon at bounding box center [1063, 111] width 14 height 14
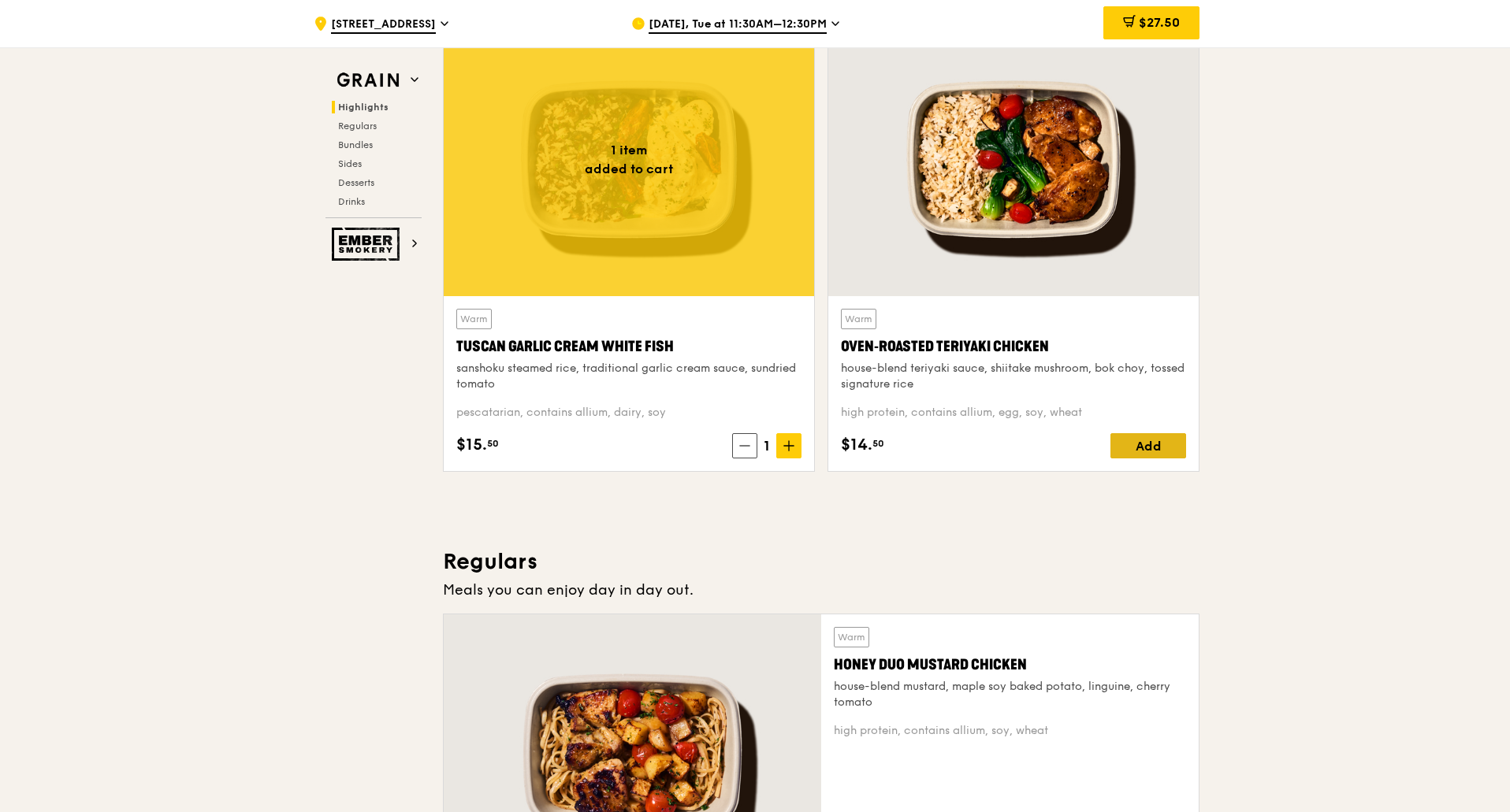
click at [1158, 442] on div "Add" at bounding box center [1148, 445] width 76 height 26
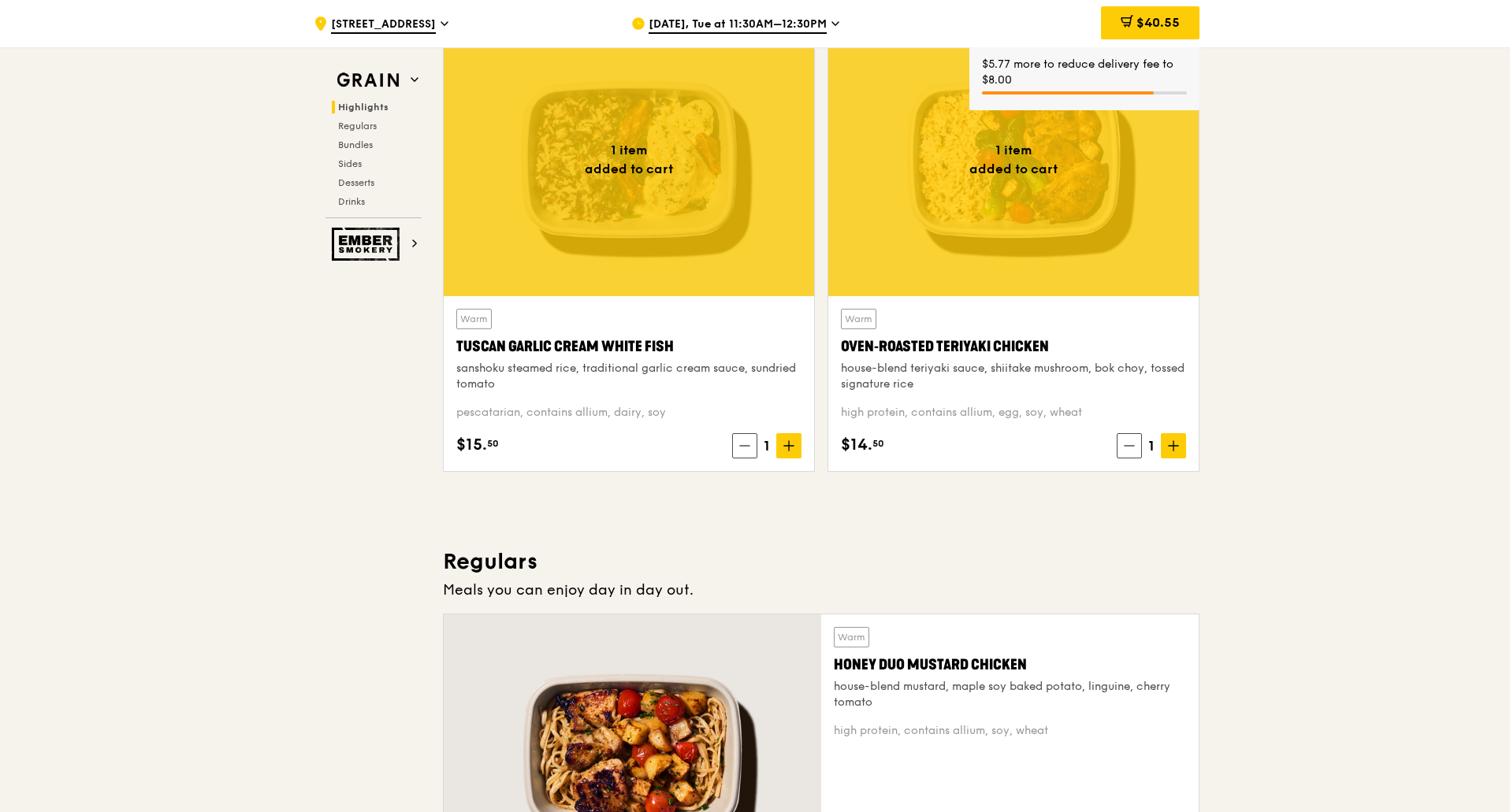
click at [1034, 200] on div at bounding box center [1013, 160] width 370 height 274
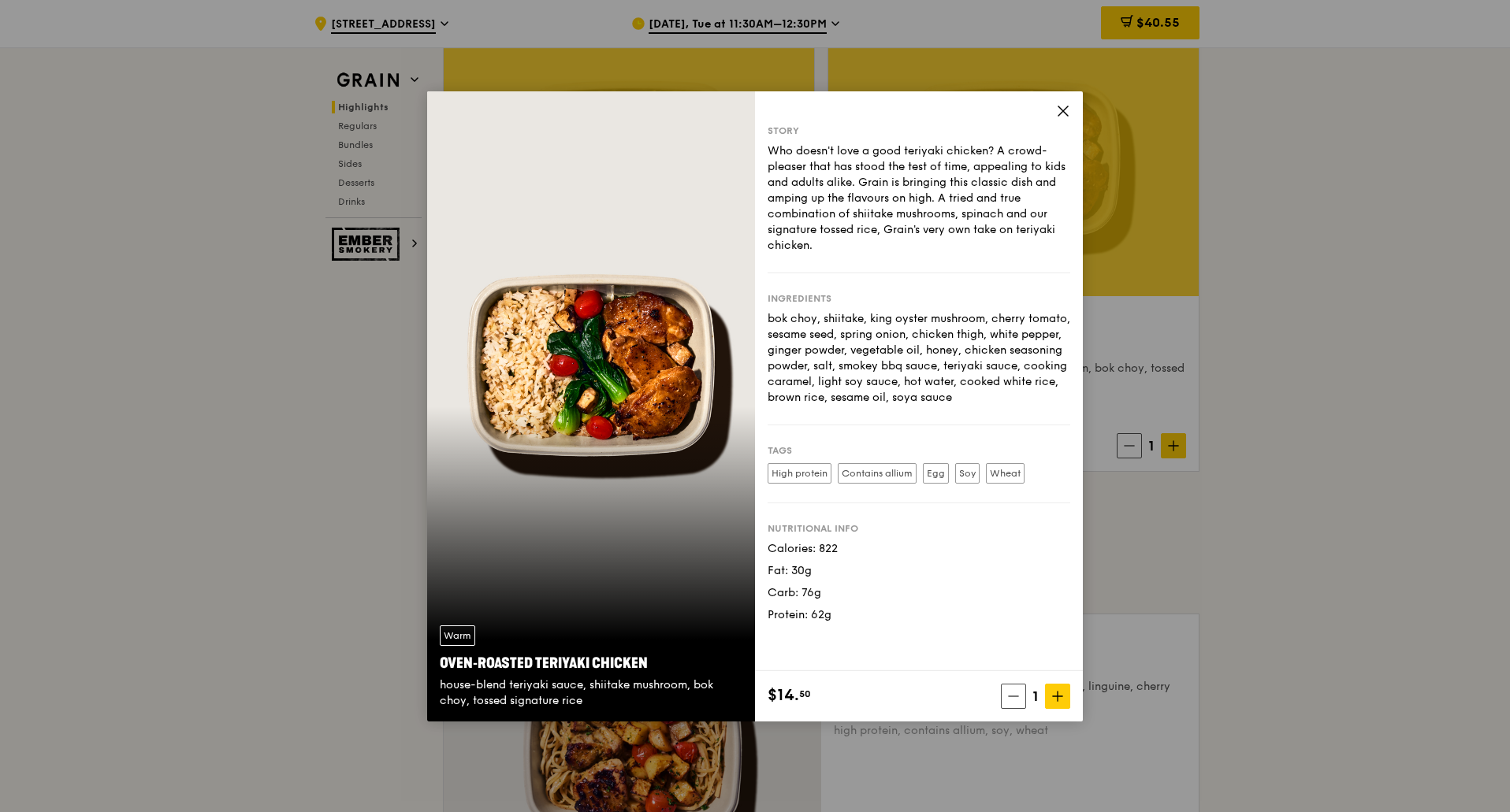
click at [1073, 110] on div "Story Who doesn't love a good teriyaki chicken? A crowd-pleaser that has stood …" at bounding box center [918, 381] width 328 height 580
click at [1059, 110] on icon at bounding box center [1063, 111] width 14 height 14
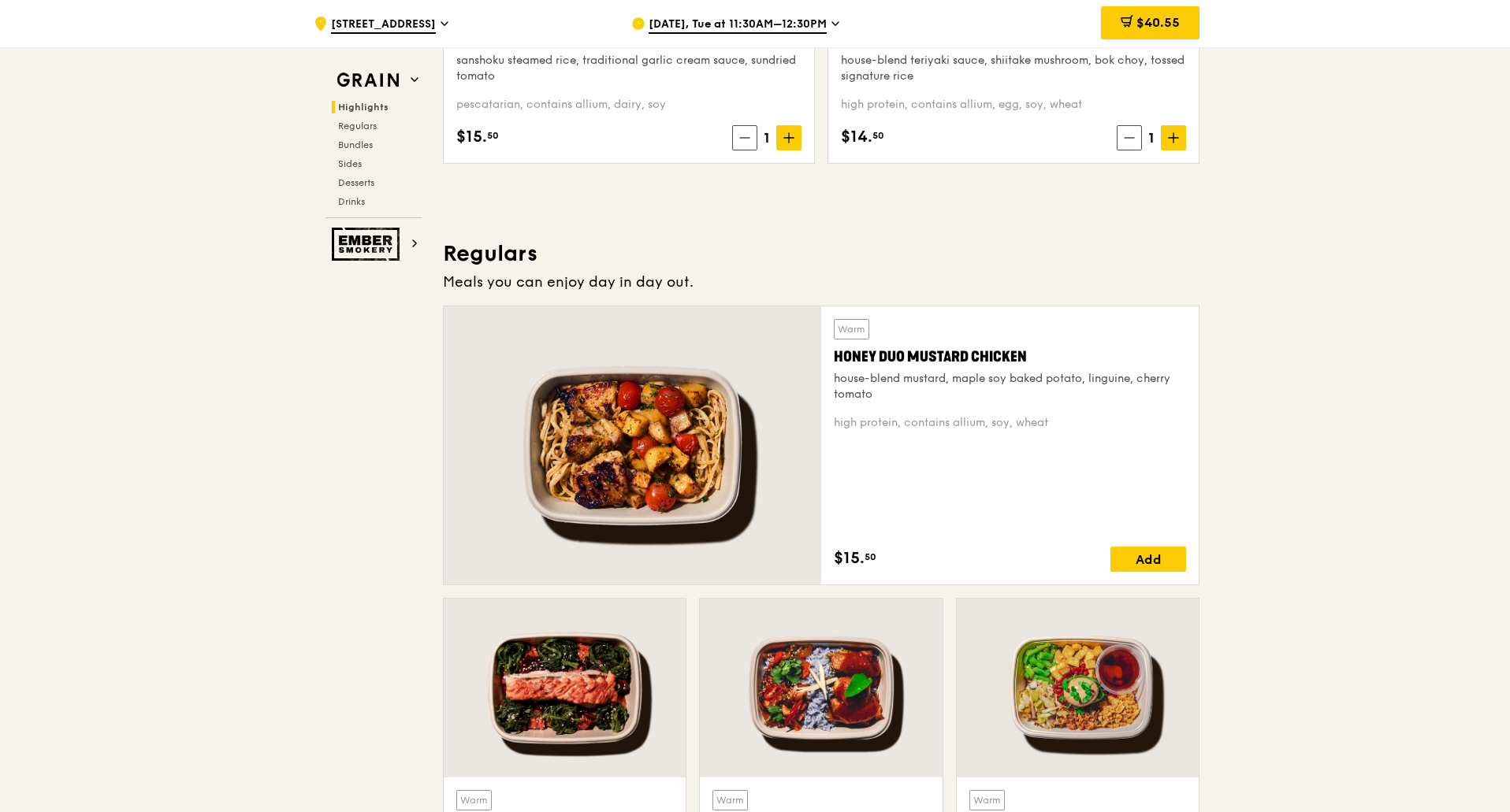
scroll to position [946, 0]
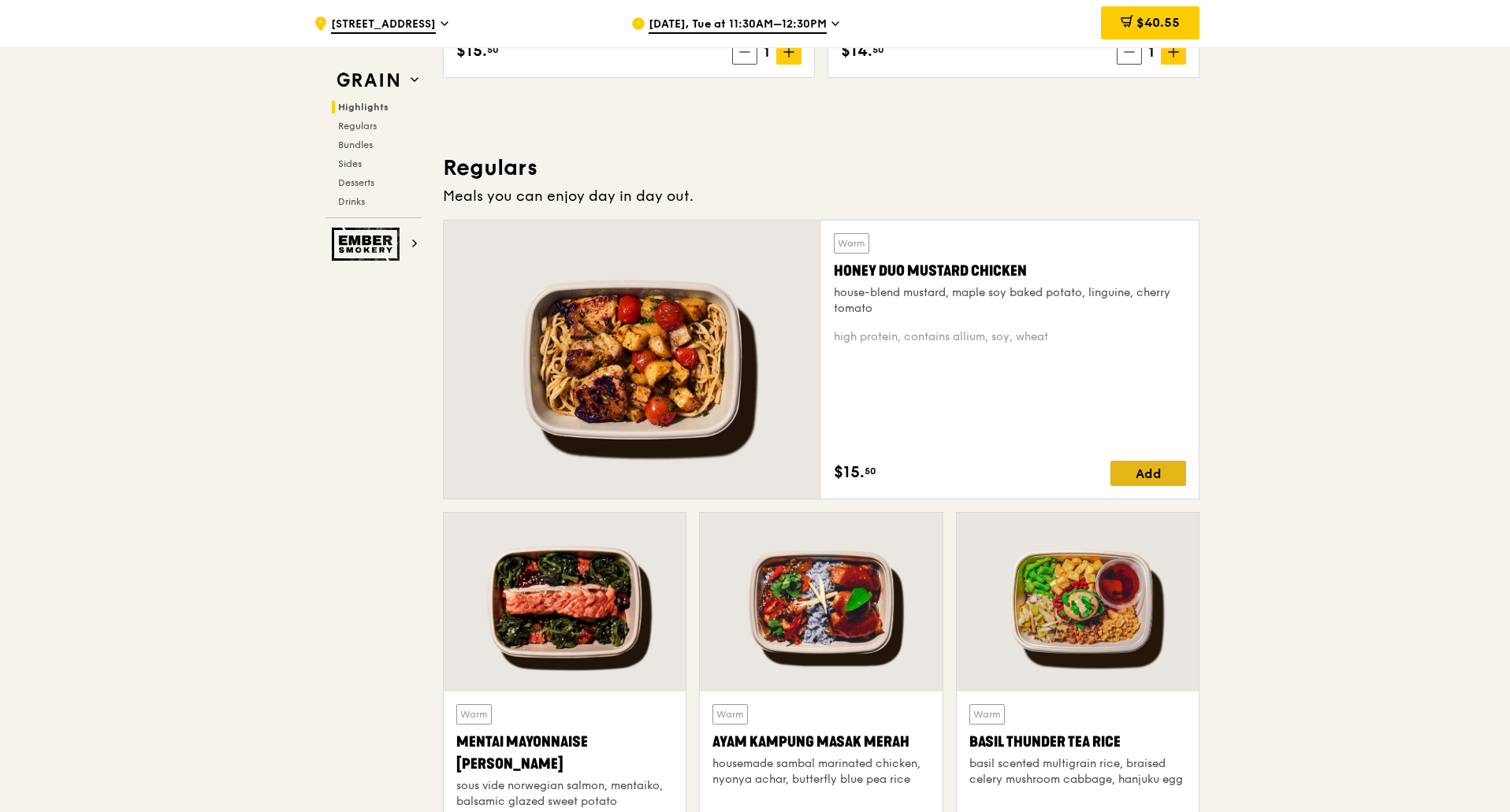
click at [1153, 474] on div "Add" at bounding box center [1148, 473] width 76 height 26
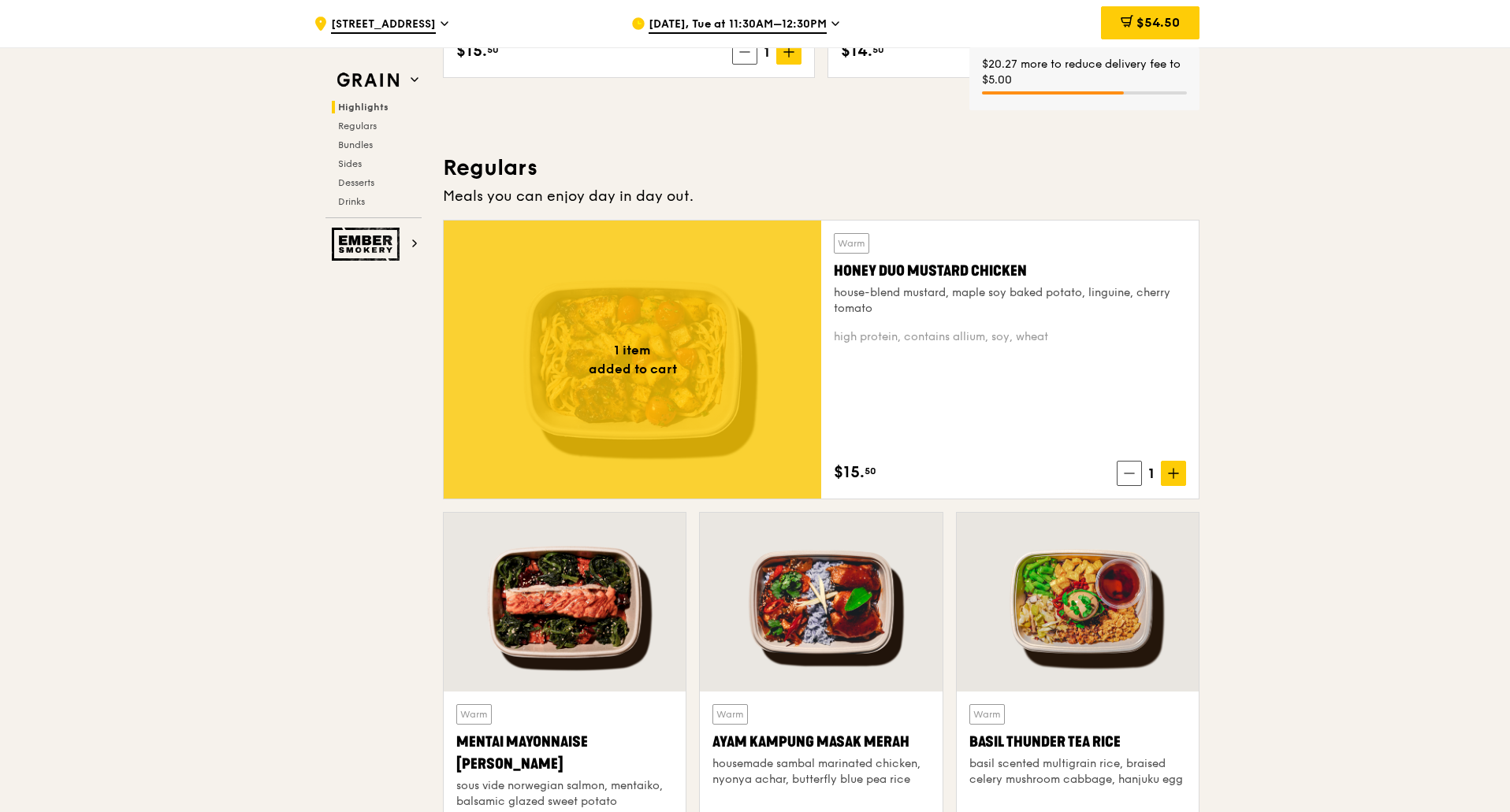
click at [628, 411] on div at bounding box center [632, 359] width 377 height 278
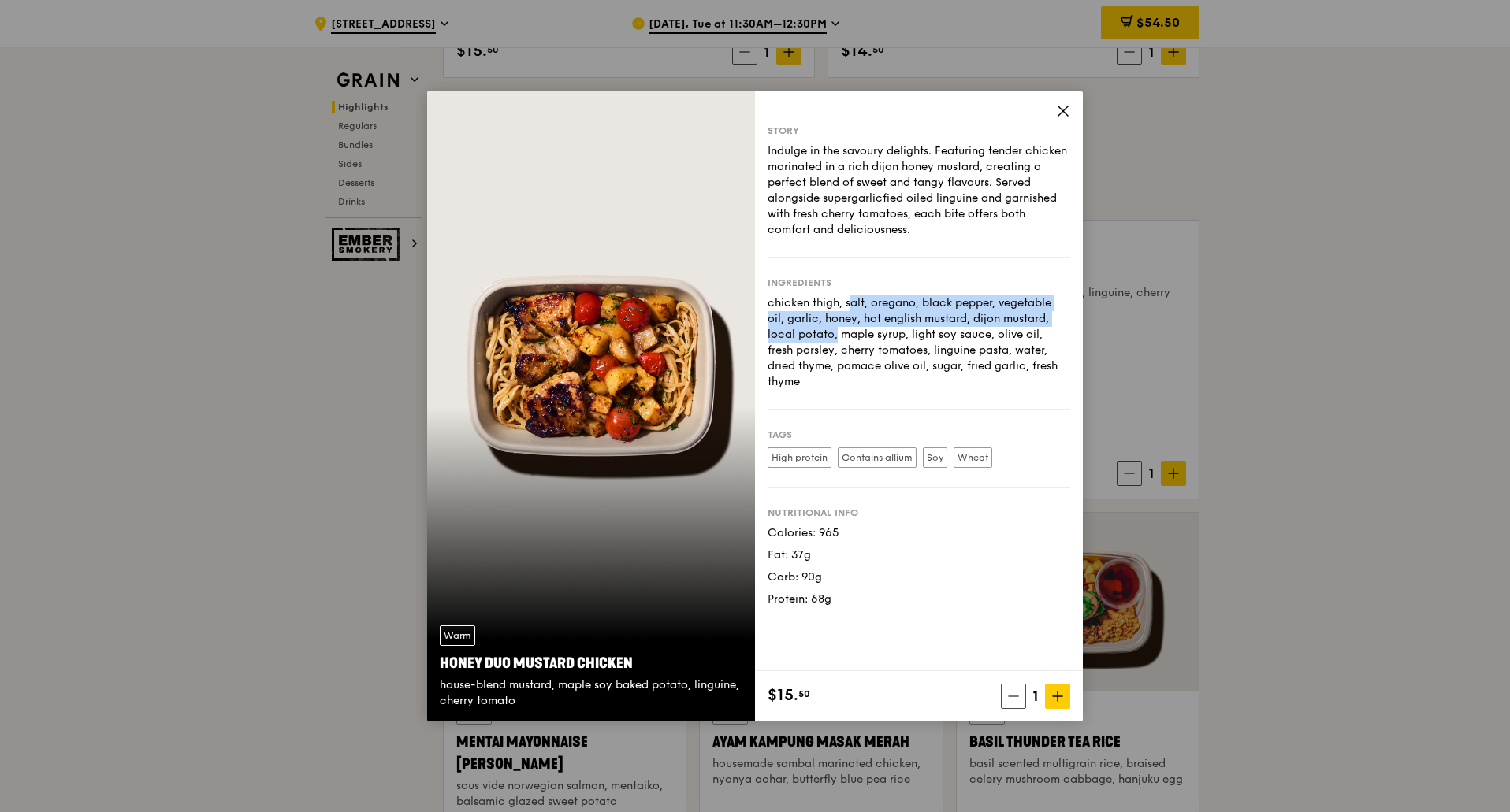
drag, startPoint x: 776, startPoint y: 309, endPoint x: 1048, endPoint y: 323, distance: 272.4
click at [1048, 323] on div "chicken thigh, salt, oregano, black pepper, vegetable oil, garlic, honey, hot e…" at bounding box center [918, 343] width 303 height 95
click at [779, 335] on div "chicken thigh, salt, oregano, black pepper, vegetable oil, garlic, honey, hot e…" at bounding box center [918, 343] width 303 height 95
click at [1058, 110] on icon at bounding box center [1063, 111] width 14 height 14
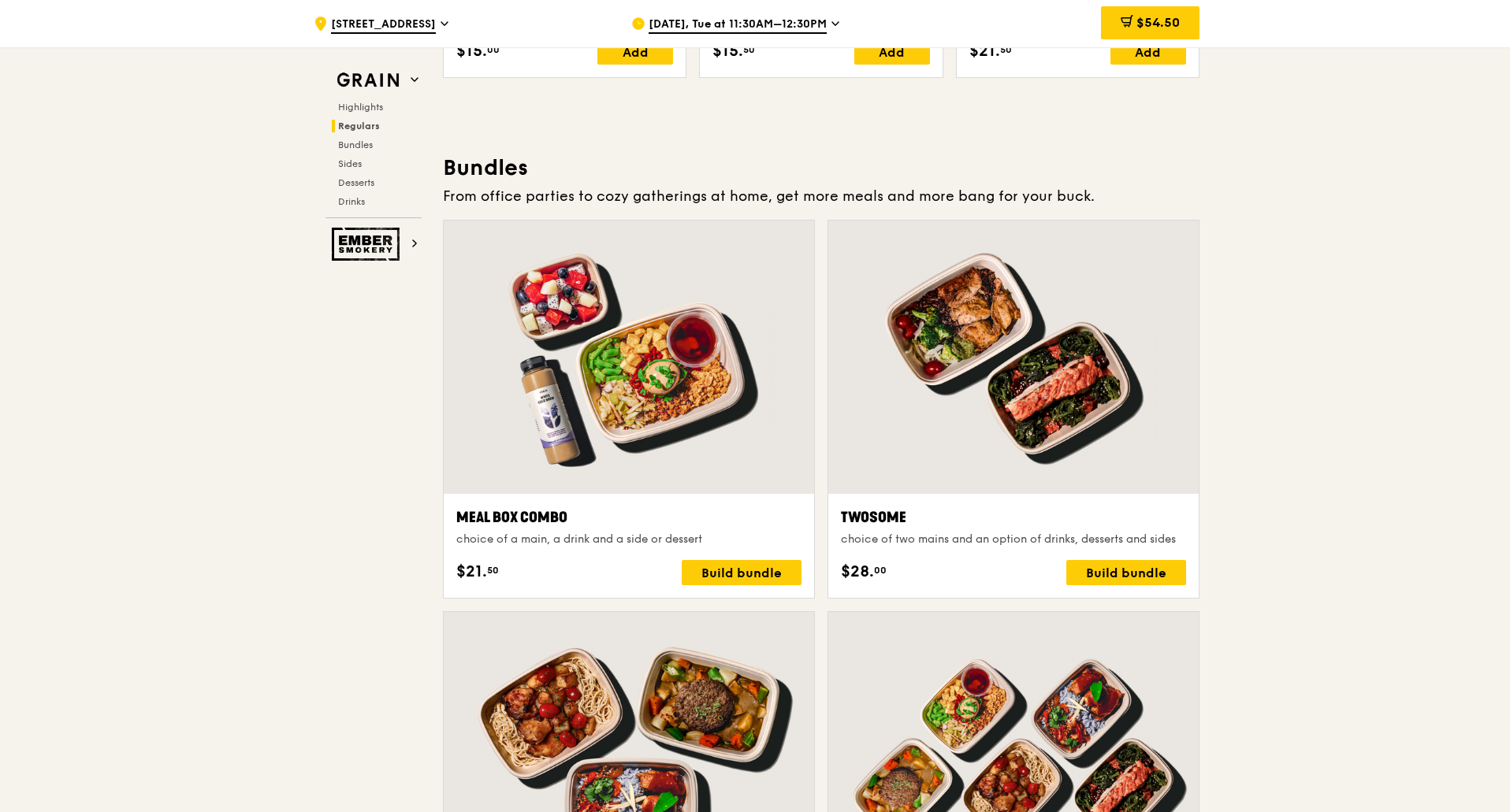
scroll to position [2206, 0]
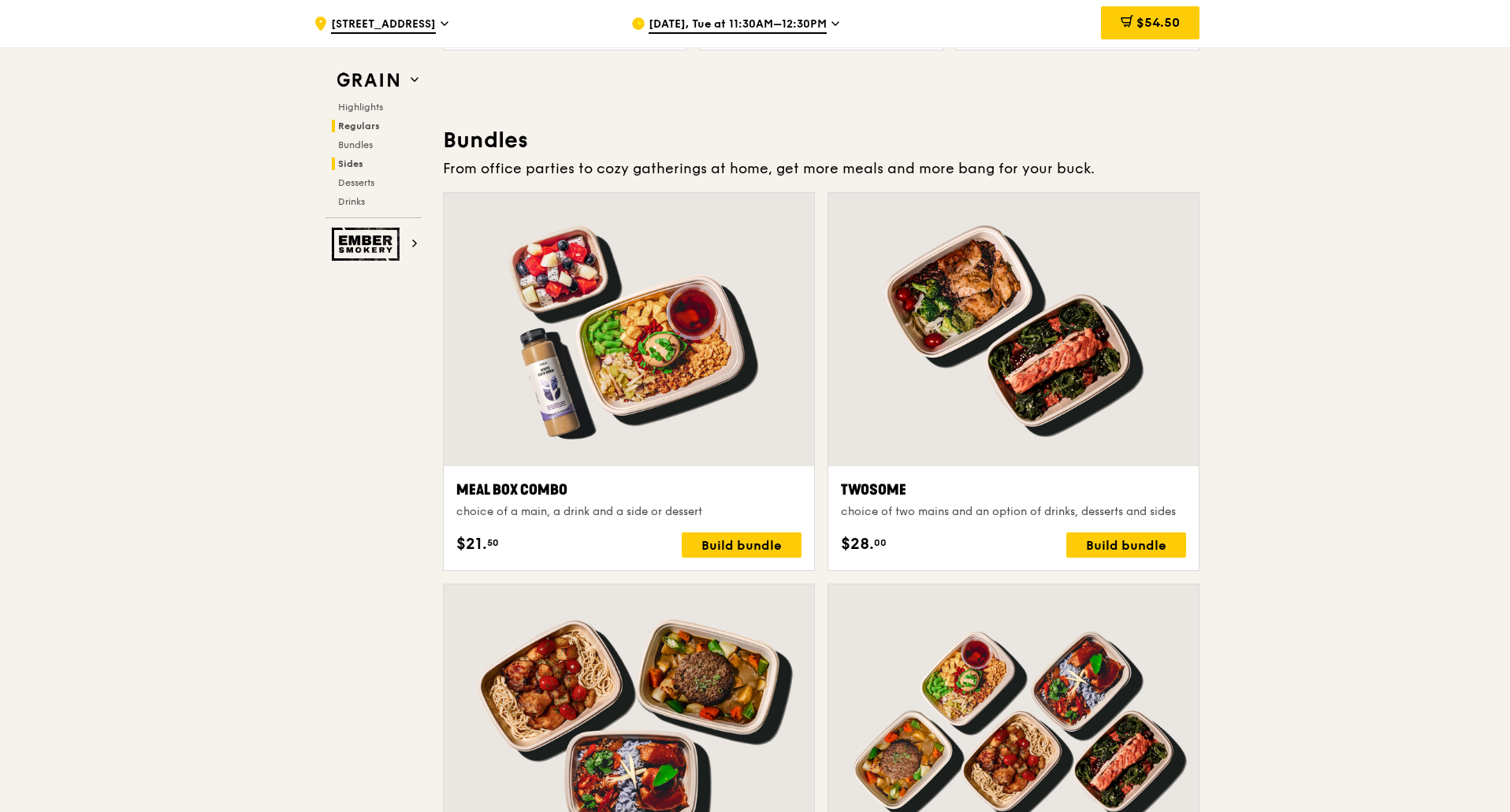
click at [360, 161] on span "Sides" at bounding box center [350, 164] width 26 height 11
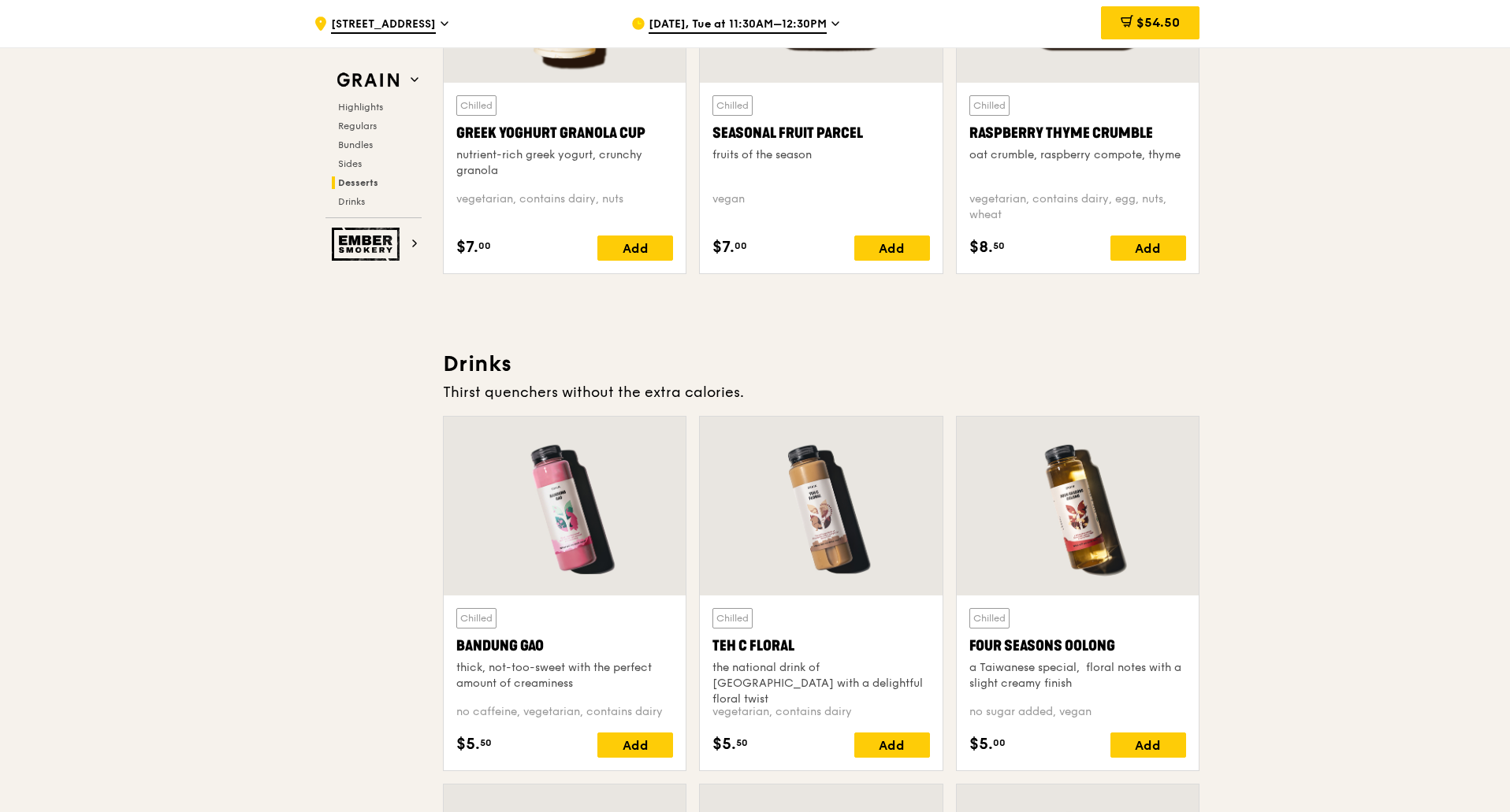
scroll to position [4771, 0]
